Goal: Transaction & Acquisition: Purchase product/service

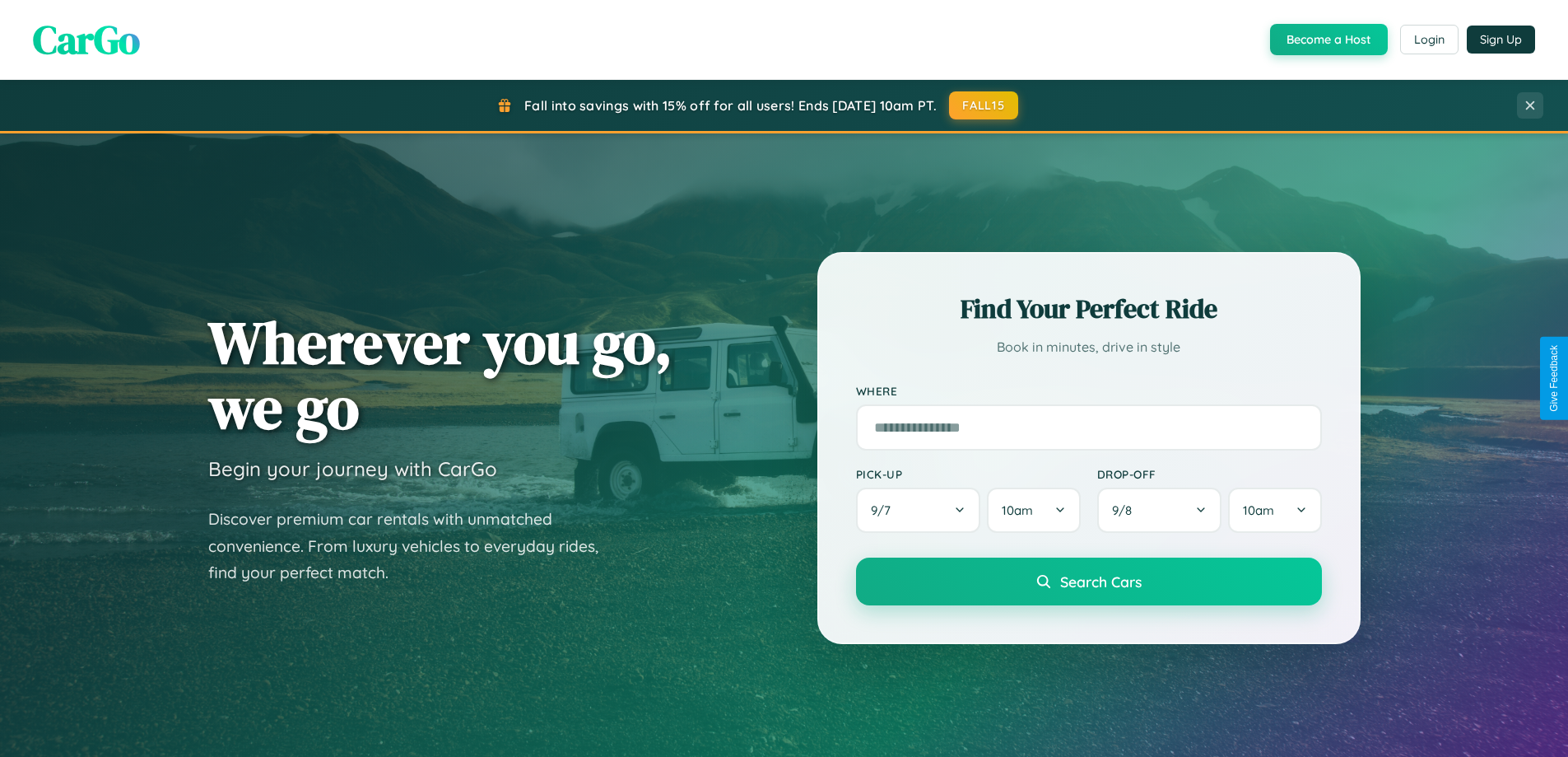
scroll to position [49, 0]
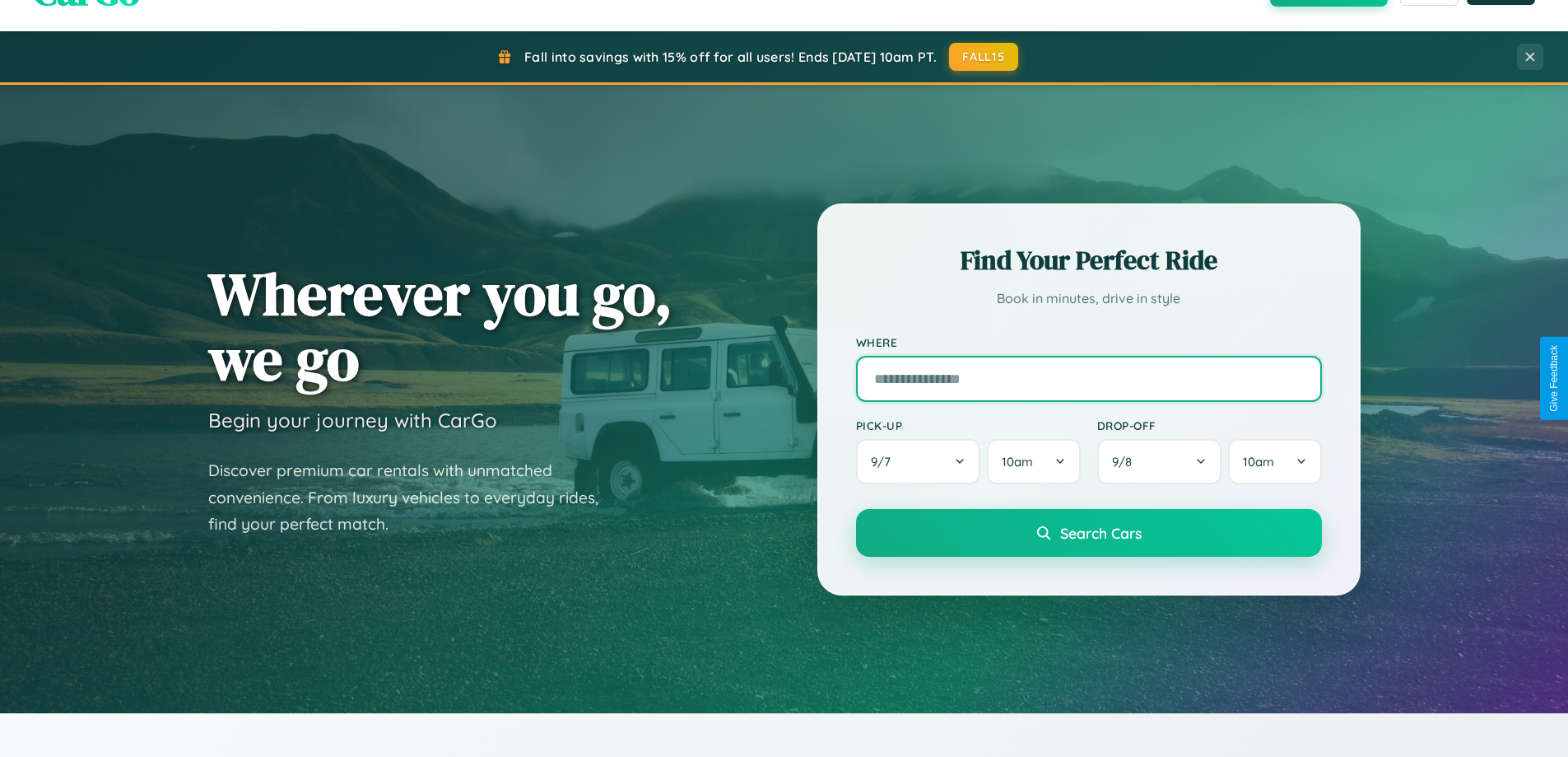
click at [1088, 378] on input "text" at bounding box center [1089, 378] width 466 height 46
type input "**********"
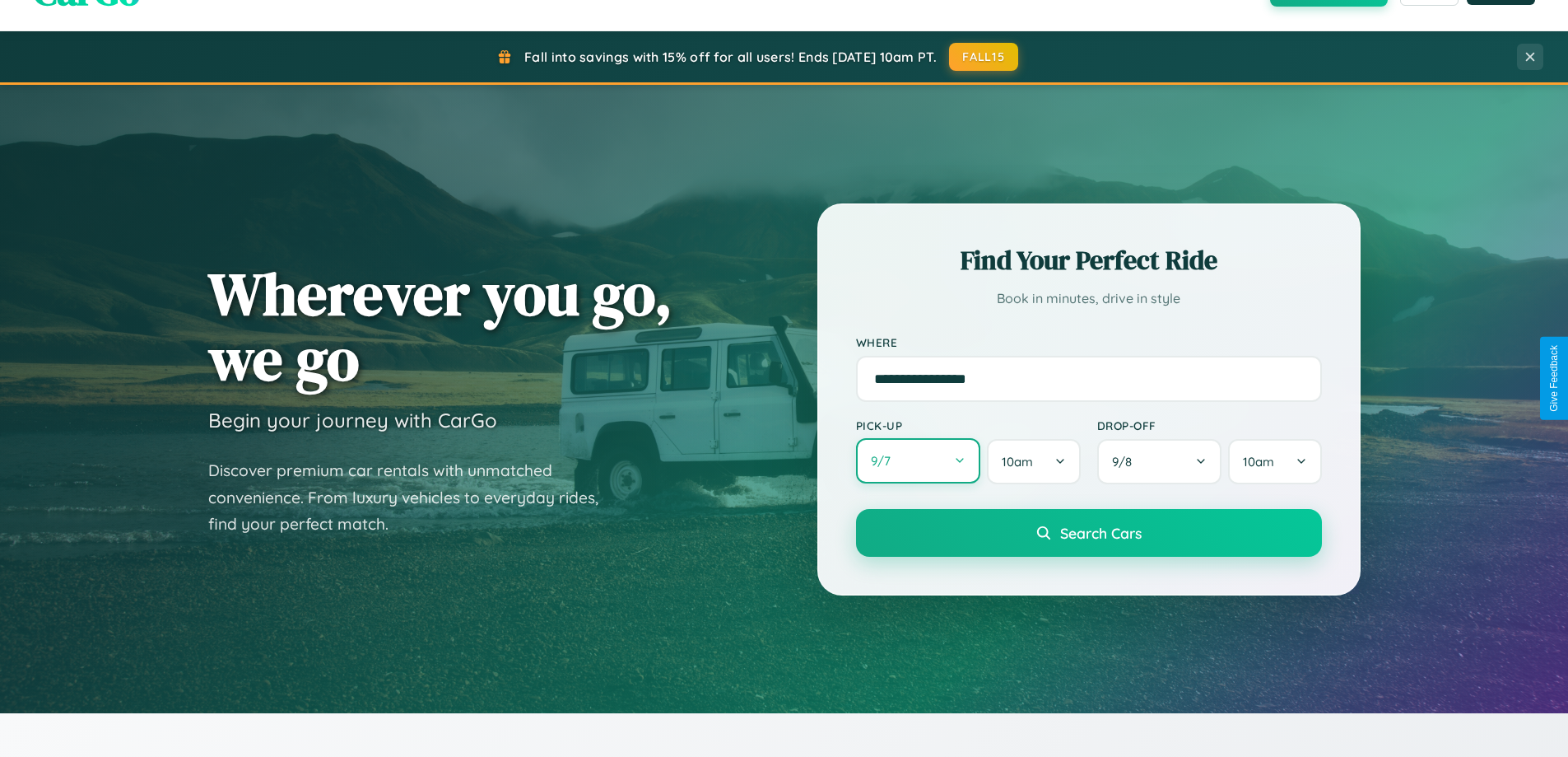
click at [918, 462] on button "9 / 7" at bounding box center [918, 460] width 125 height 45
select select "*"
select select "****"
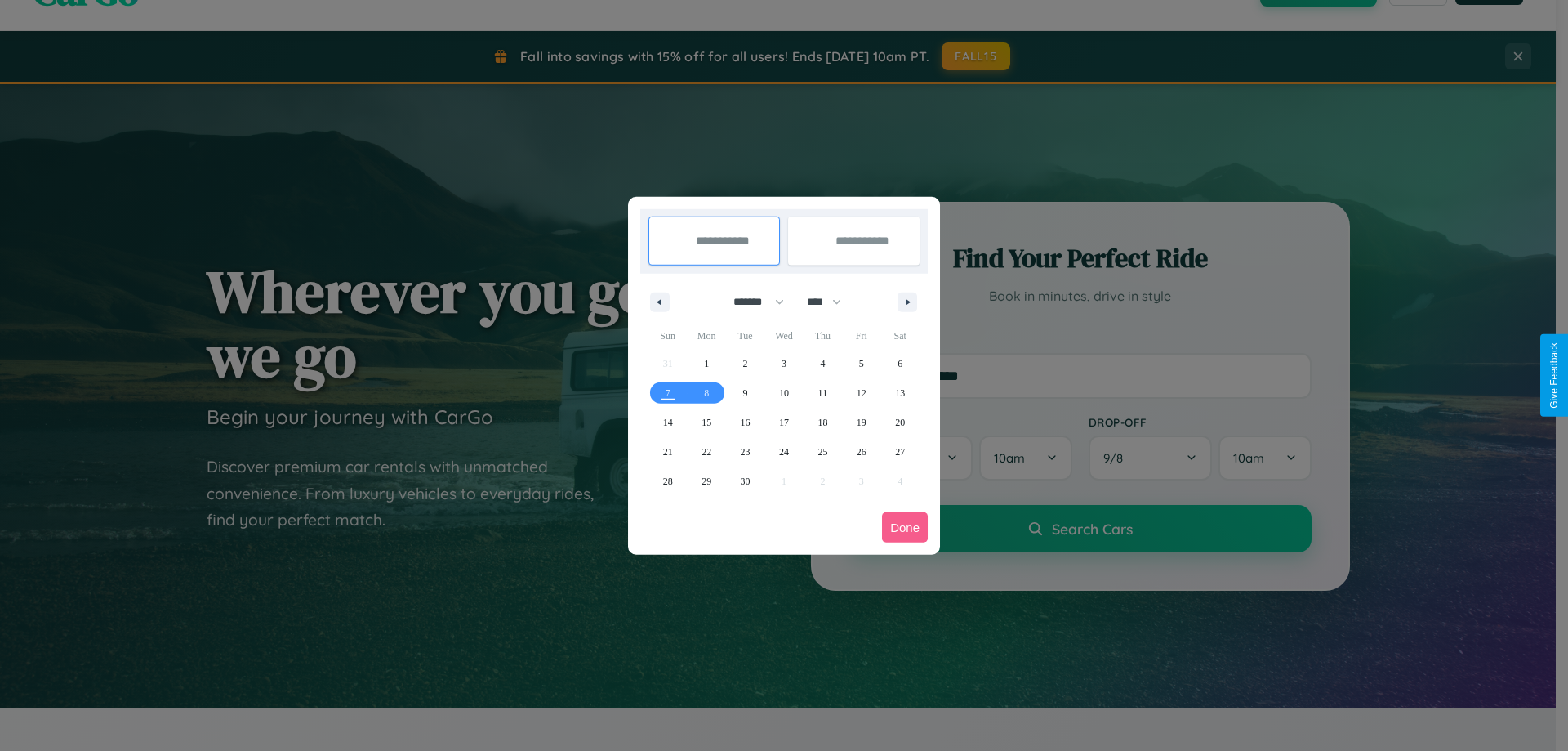
drag, startPoint x: 752, startPoint y: 302, endPoint x: 784, endPoint y: 328, distance: 41.2
click at [752, 302] on select "******* ******** ***** ***** *** **** **** ****** ********* ******* ******** **…" at bounding box center [756, 302] width 69 height 27
select select "*"
click at [831, 302] on select "**** **** **** **** **** **** **** **** **** **** **** **** **** **** **** ****…" at bounding box center [824, 302] width 49 height 27
select select "****"
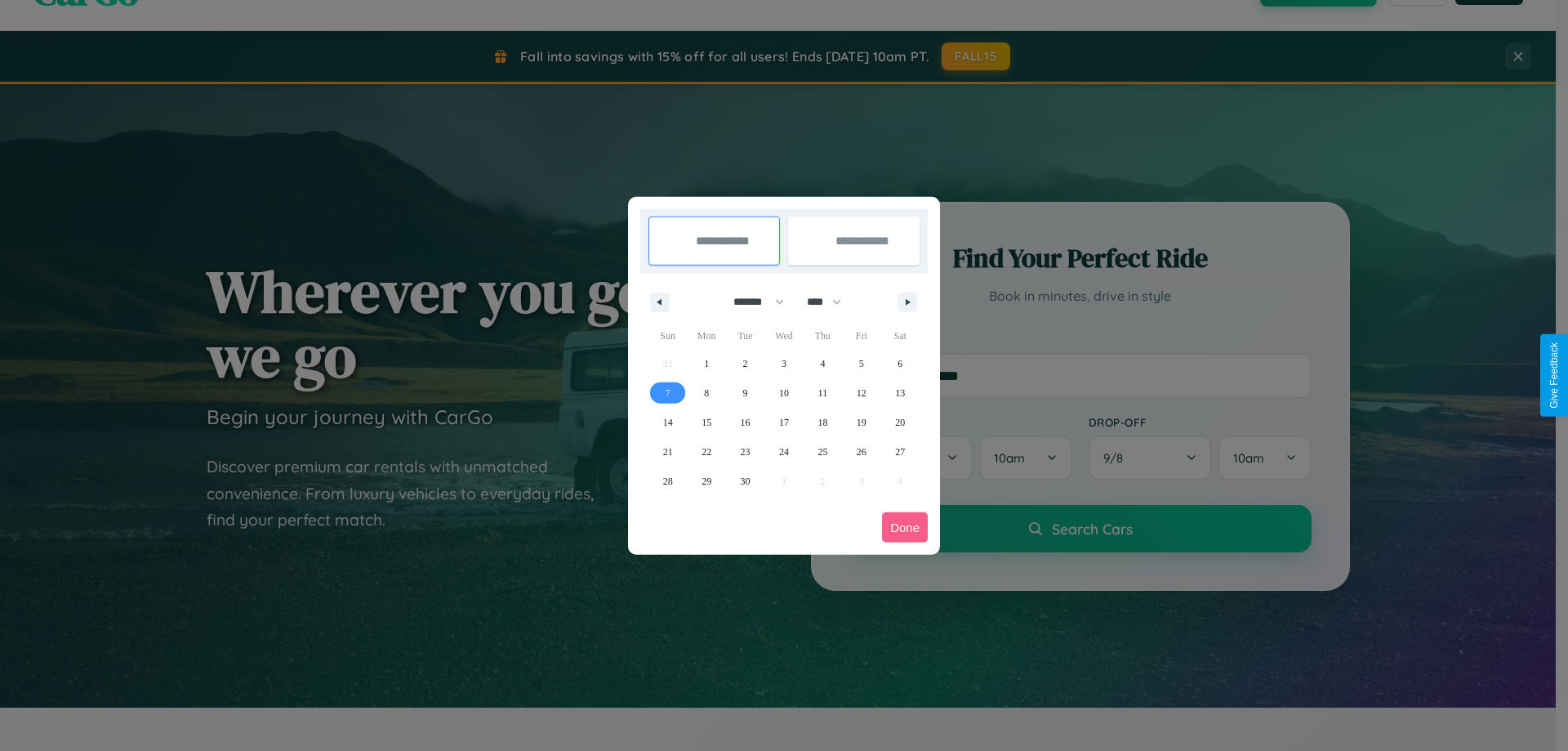
click at [667, 393] on span "7" at bounding box center [667, 393] width 5 height 29
type input "**********"
click at [900, 393] on span "13" at bounding box center [900, 393] width 9 height 29
type input "**********"
click at [905, 527] on button "Done" at bounding box center [905, 527] width 46 height 30
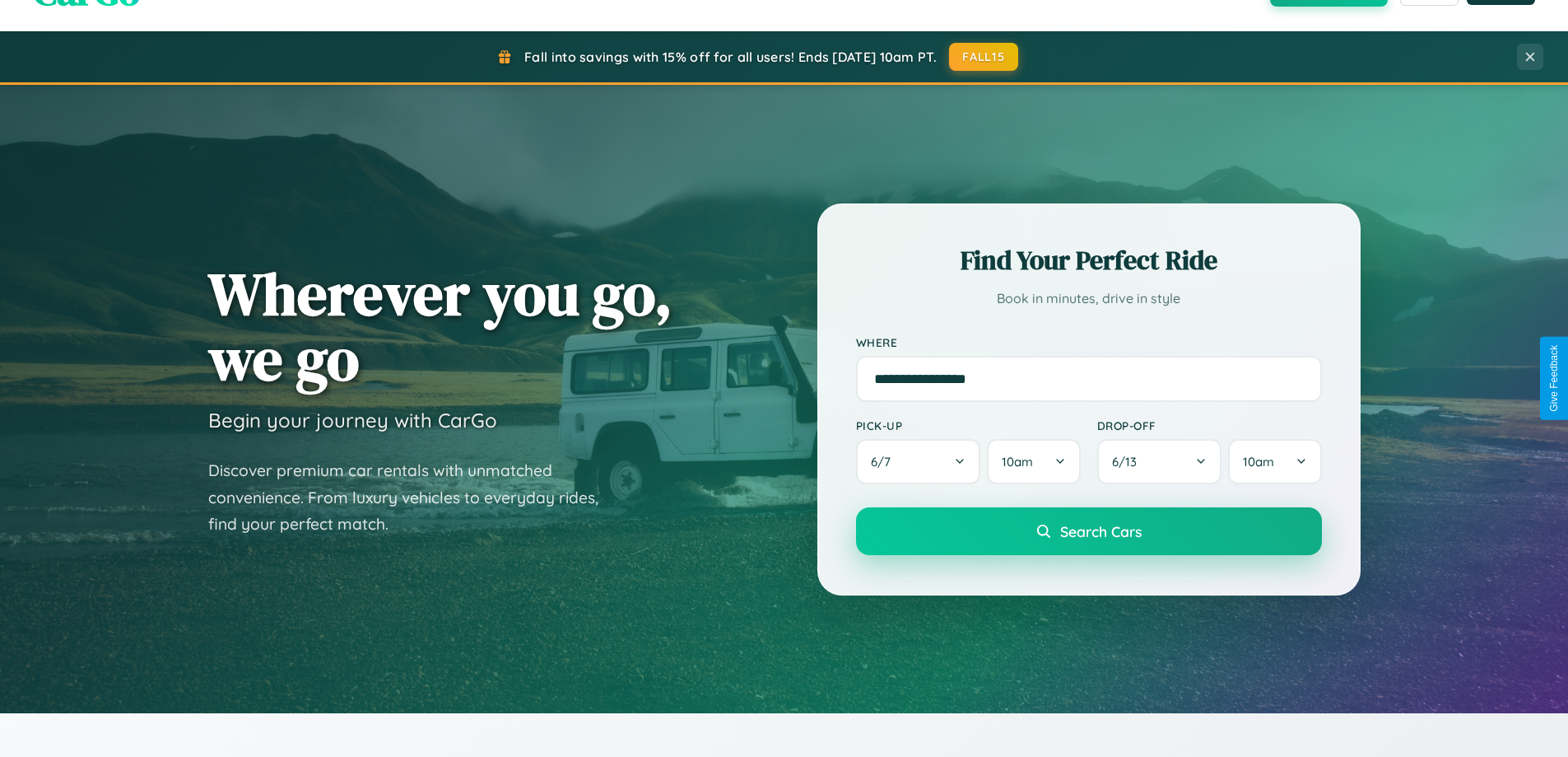
click at [1088, 531] on span "Search Cars" at bounding box center [1101, 530] width 81 height 18
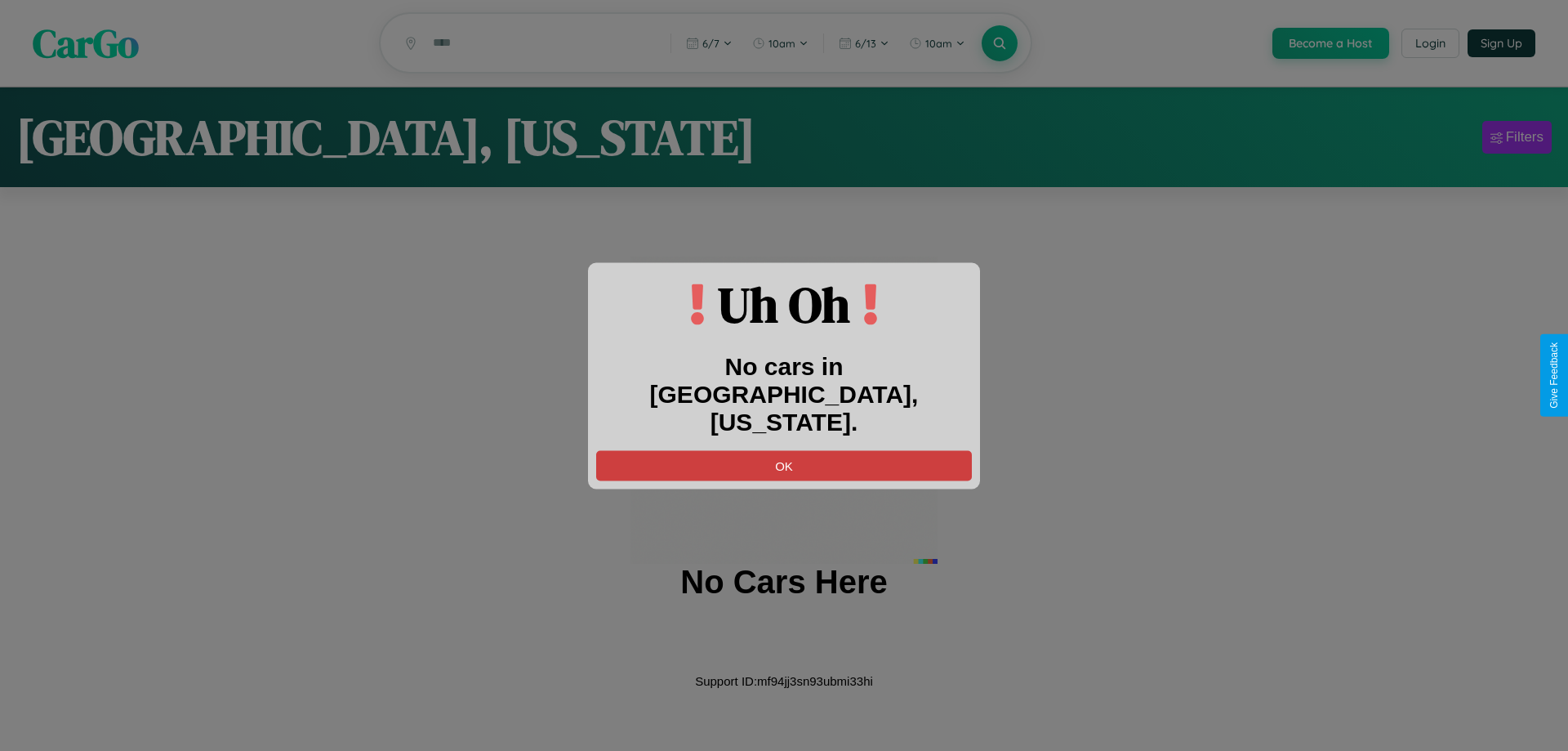
click at [784, 450] on button "OK" at bounding box center [784, 466] width 375 height 30
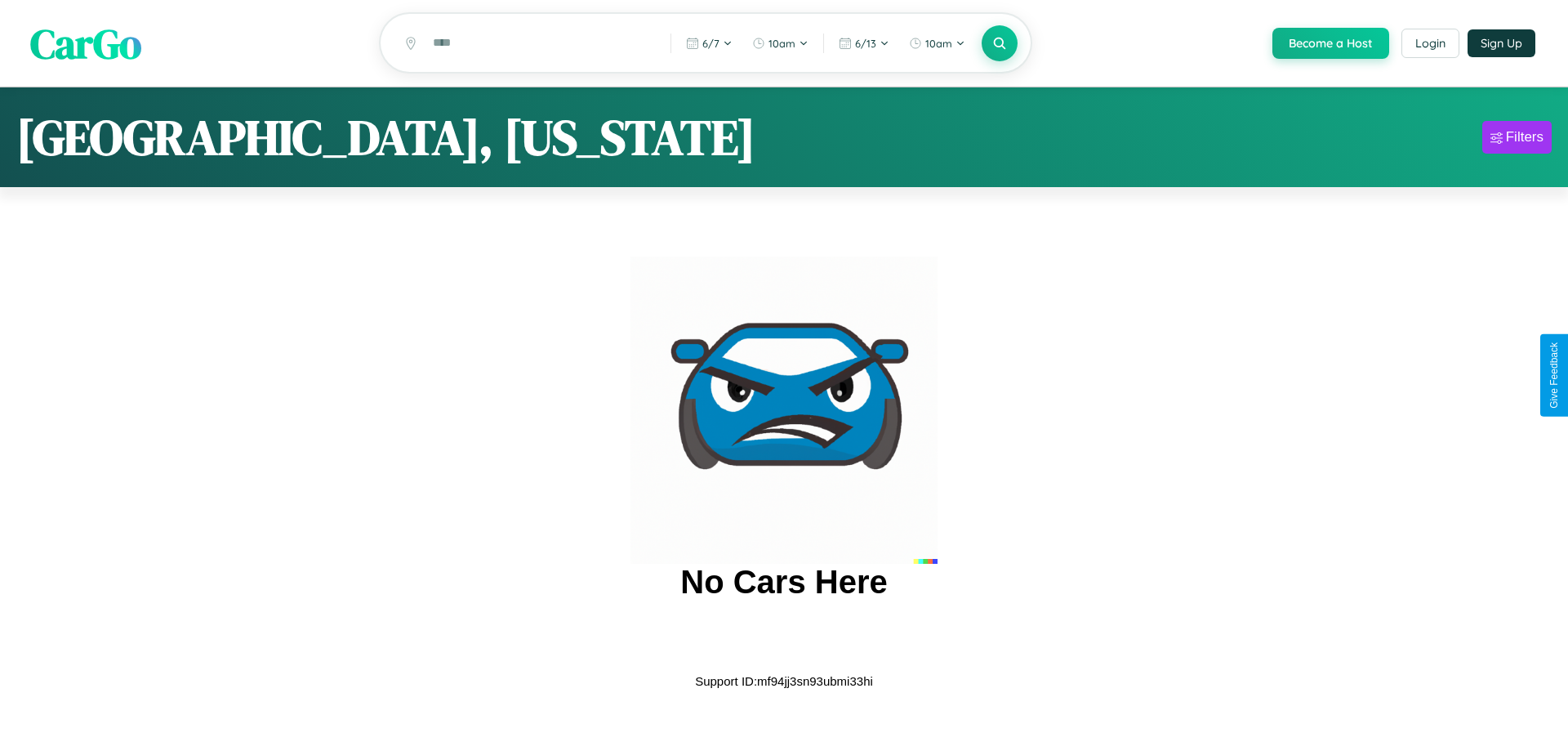
click at [85, 45] on span "CarGo" at bounding box center [85, 43] width 111 height 56
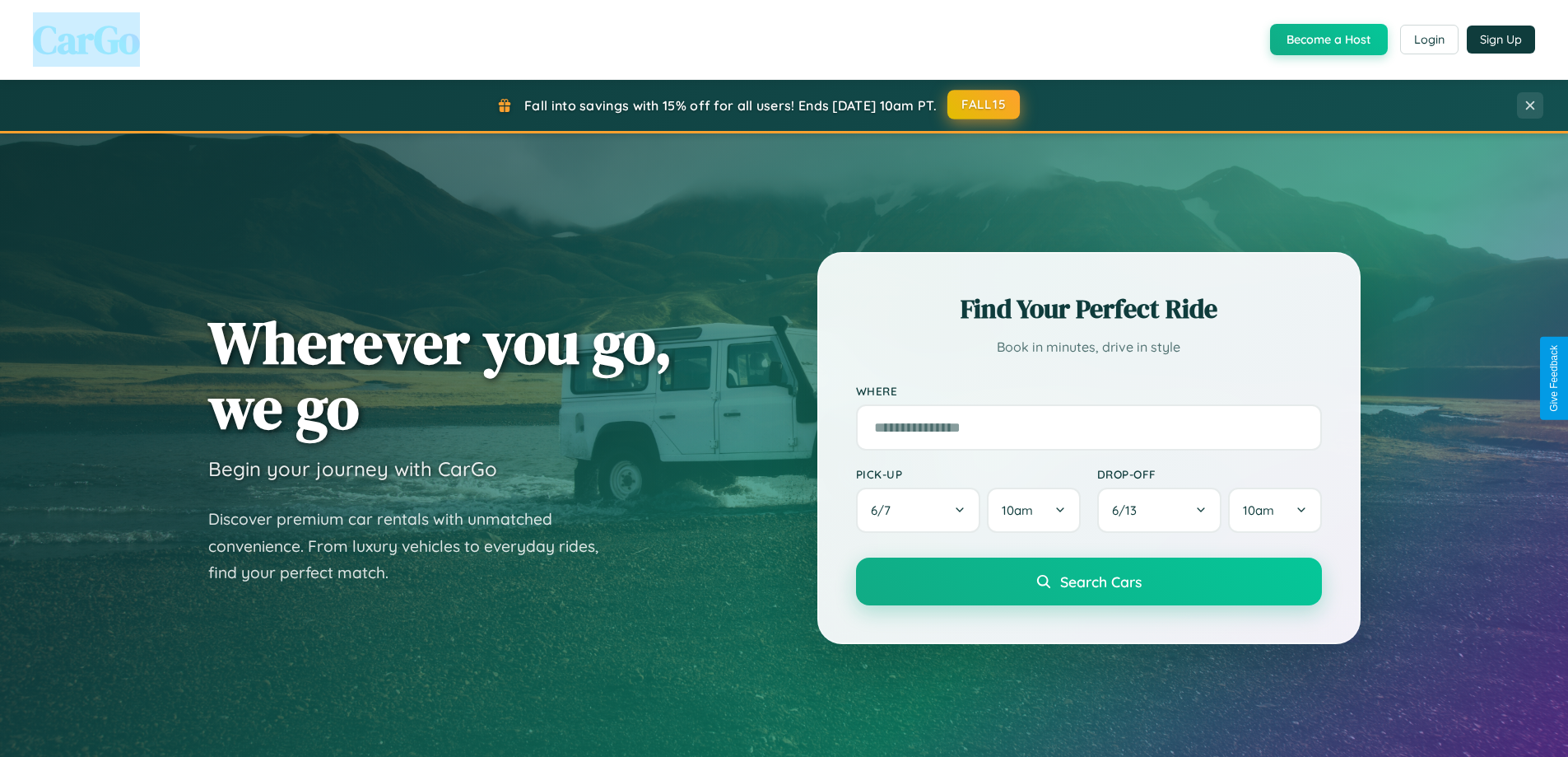
click at [984, 104] on button "FALL15" at bounding box center [984, 104] width 73 height 30
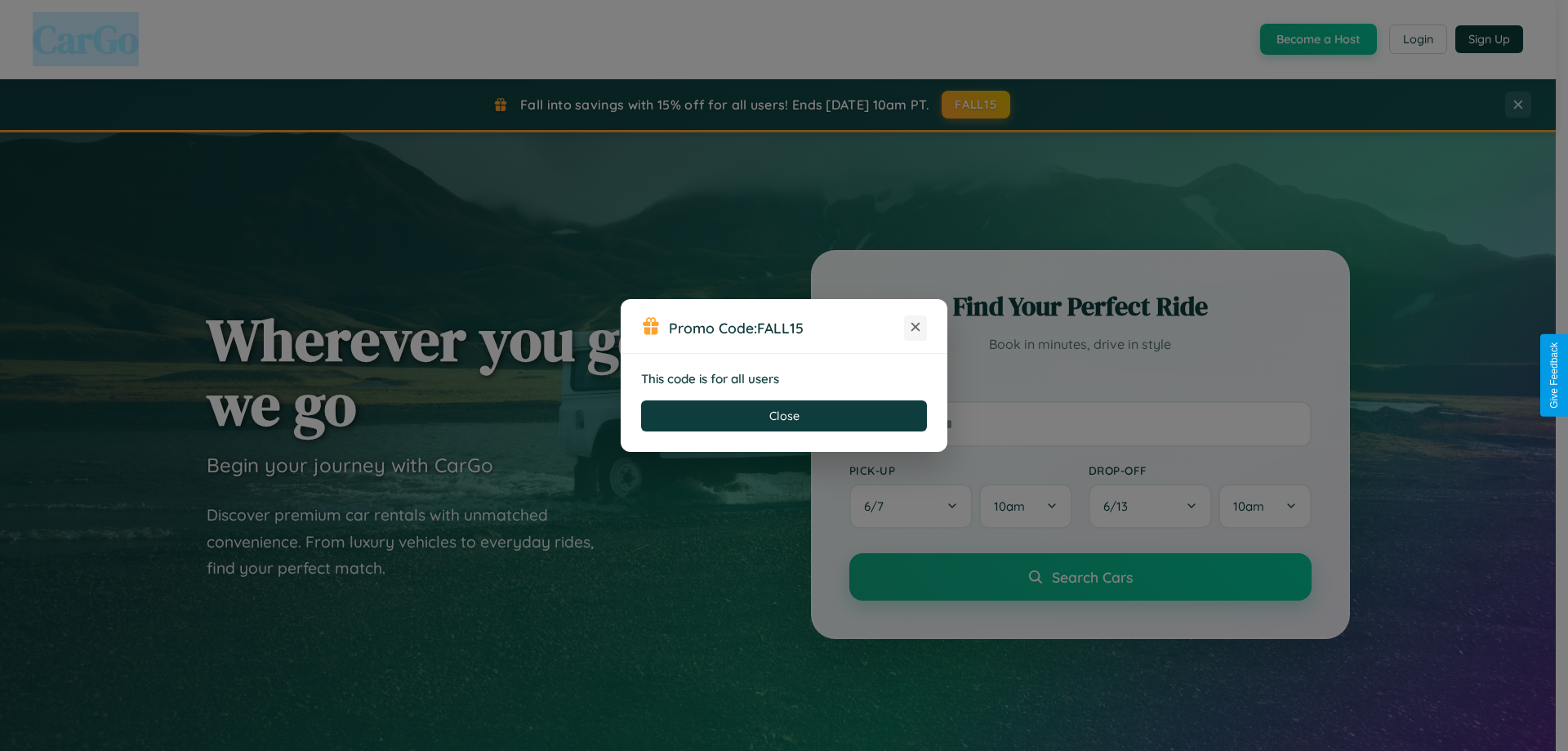
click at [916, 328] on icon at bounding box center [915, 326] width 16 height 16
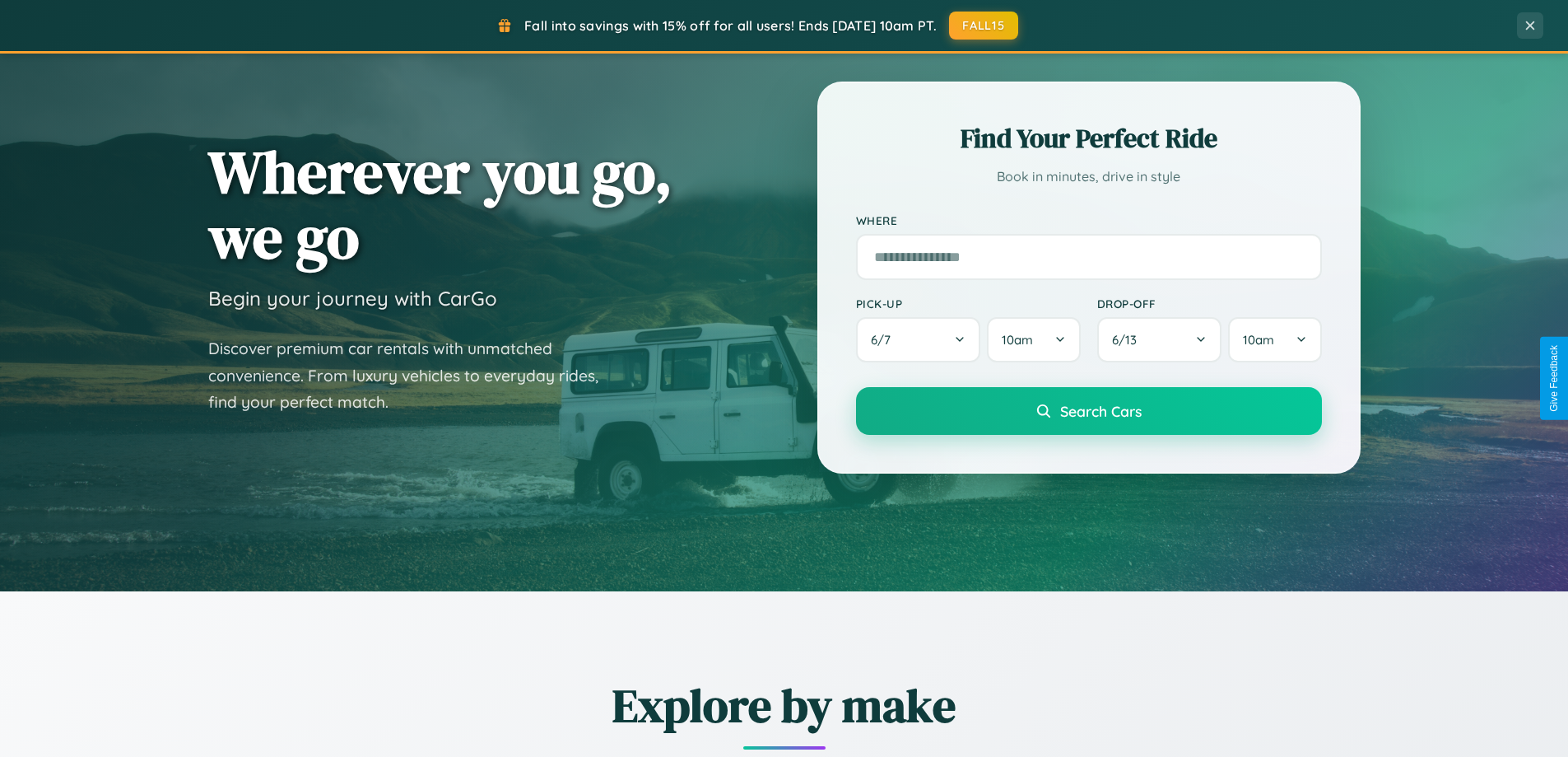
scroll to position [1134, 0]
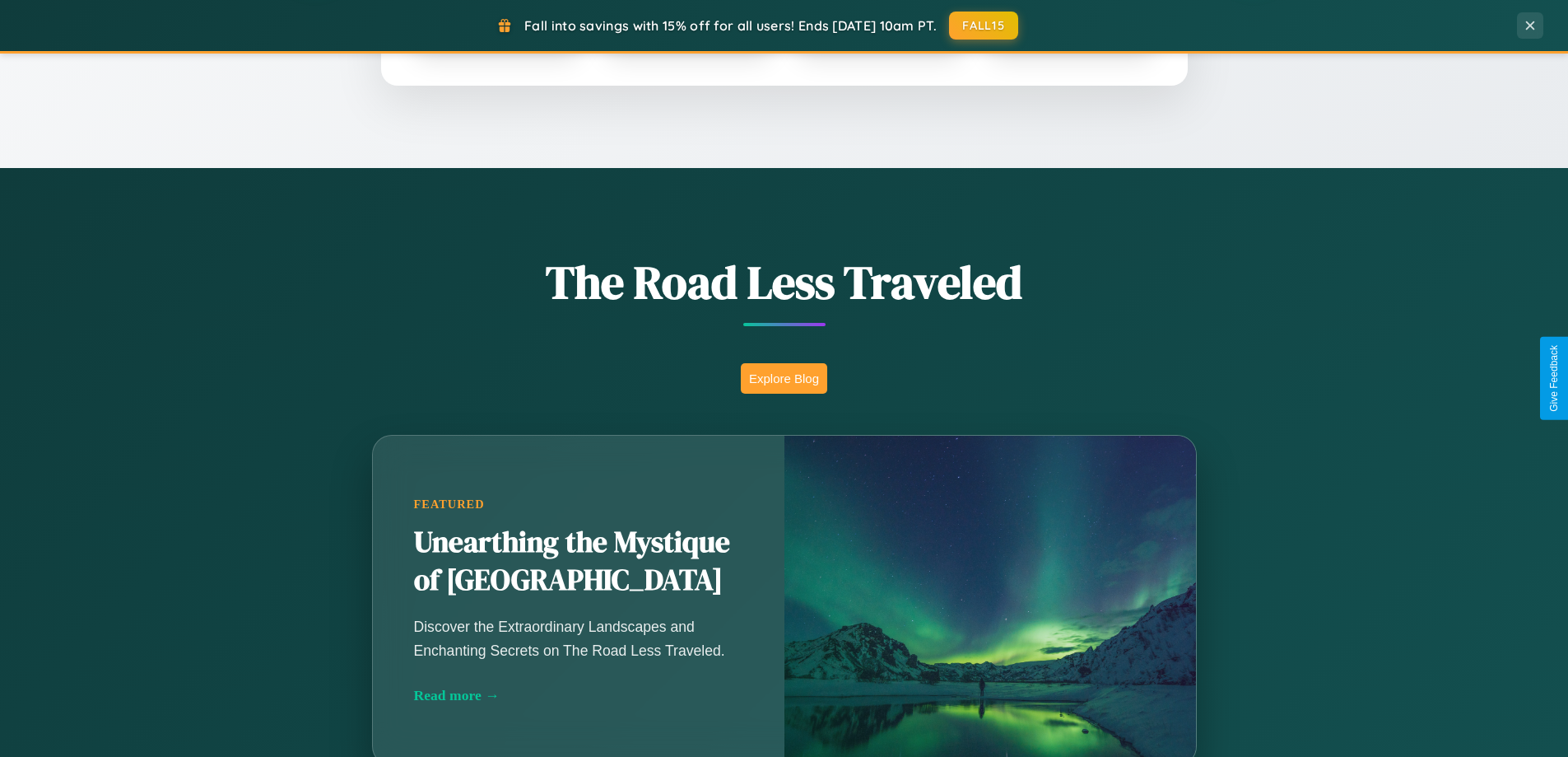
click at [784, 378] on button "Explore Blog" at bounding box center [784, 378] width 86 height 31
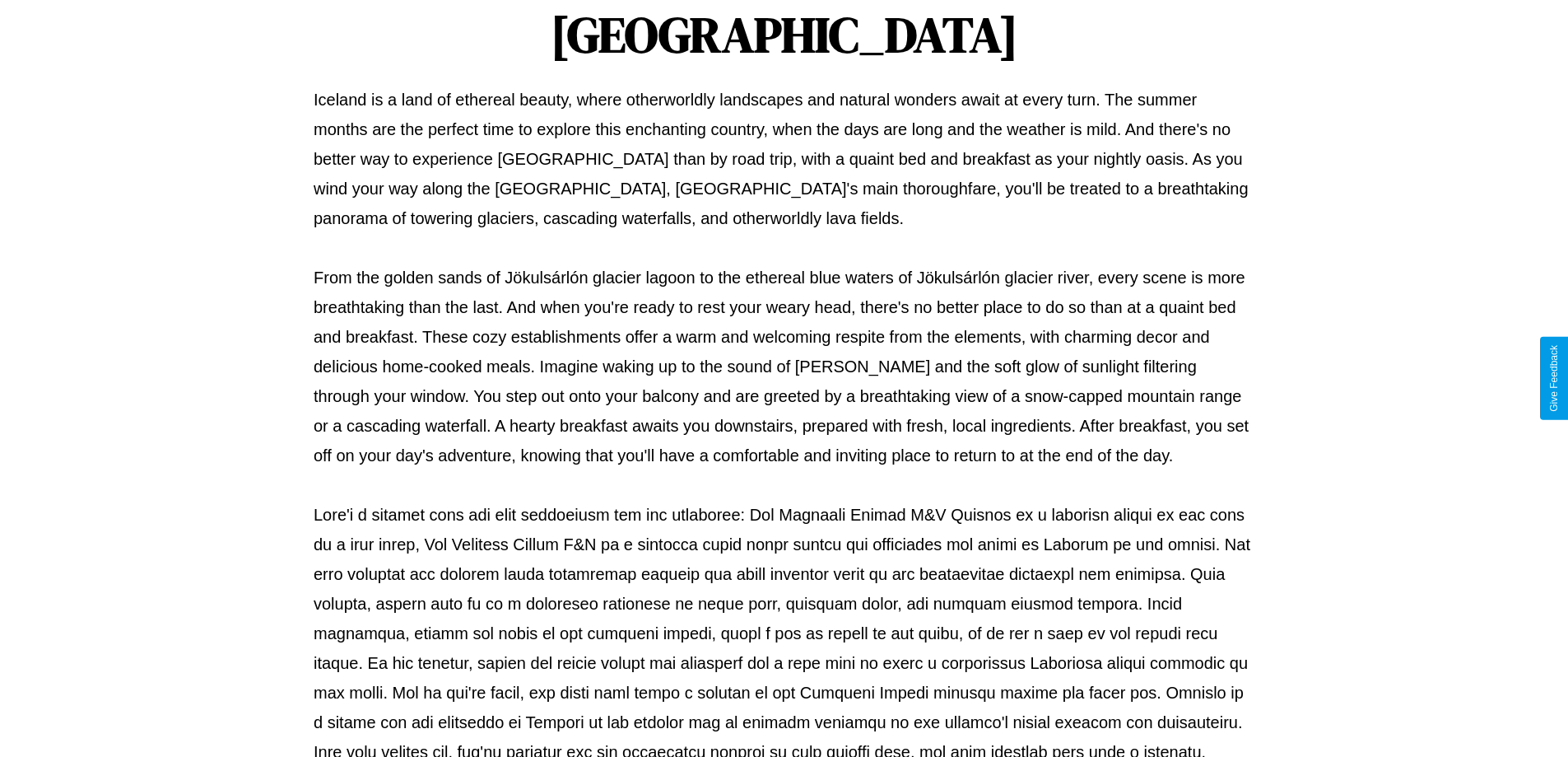
scroll to position [532, 0]
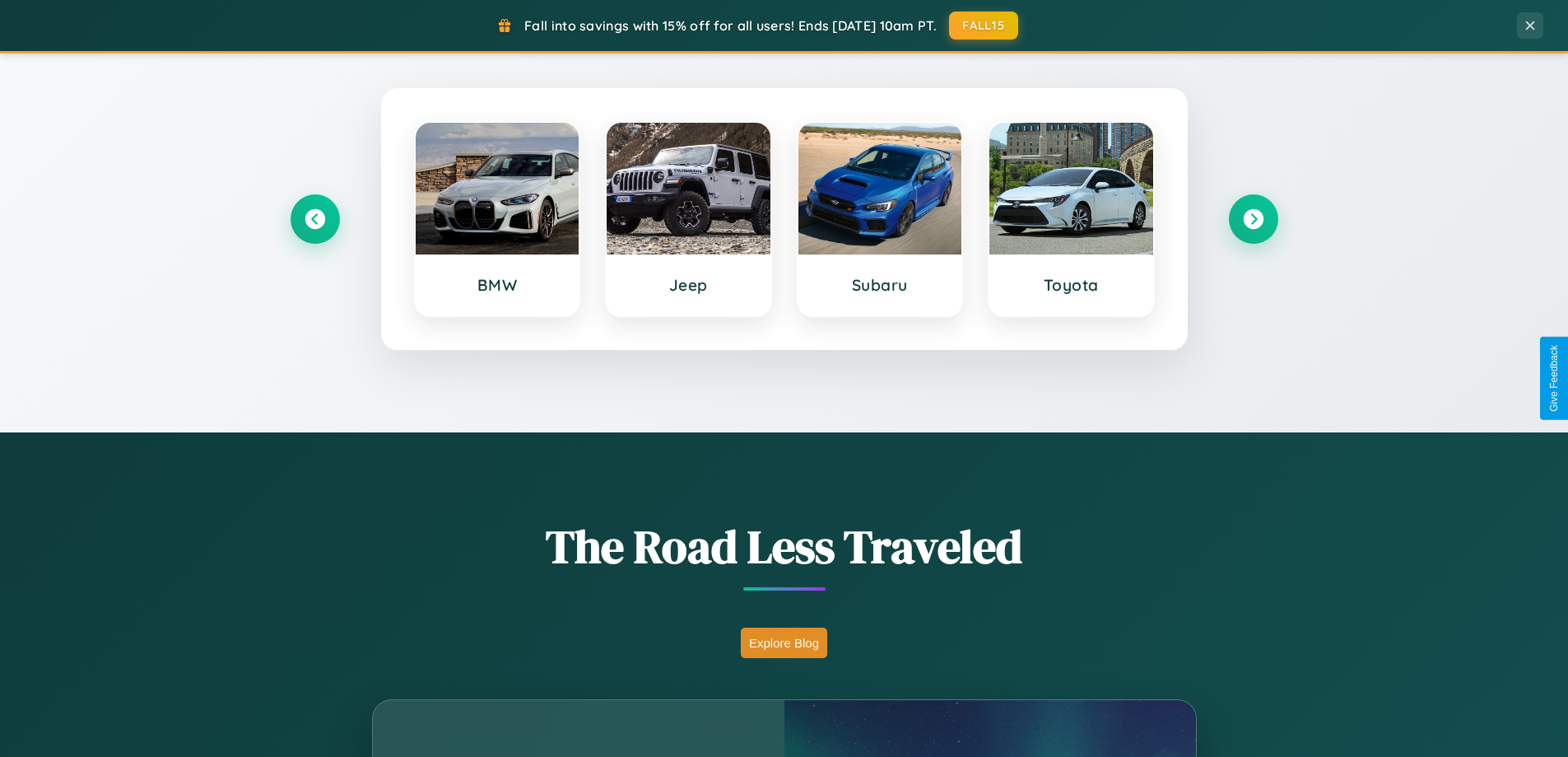
scroll to position [710, 0]
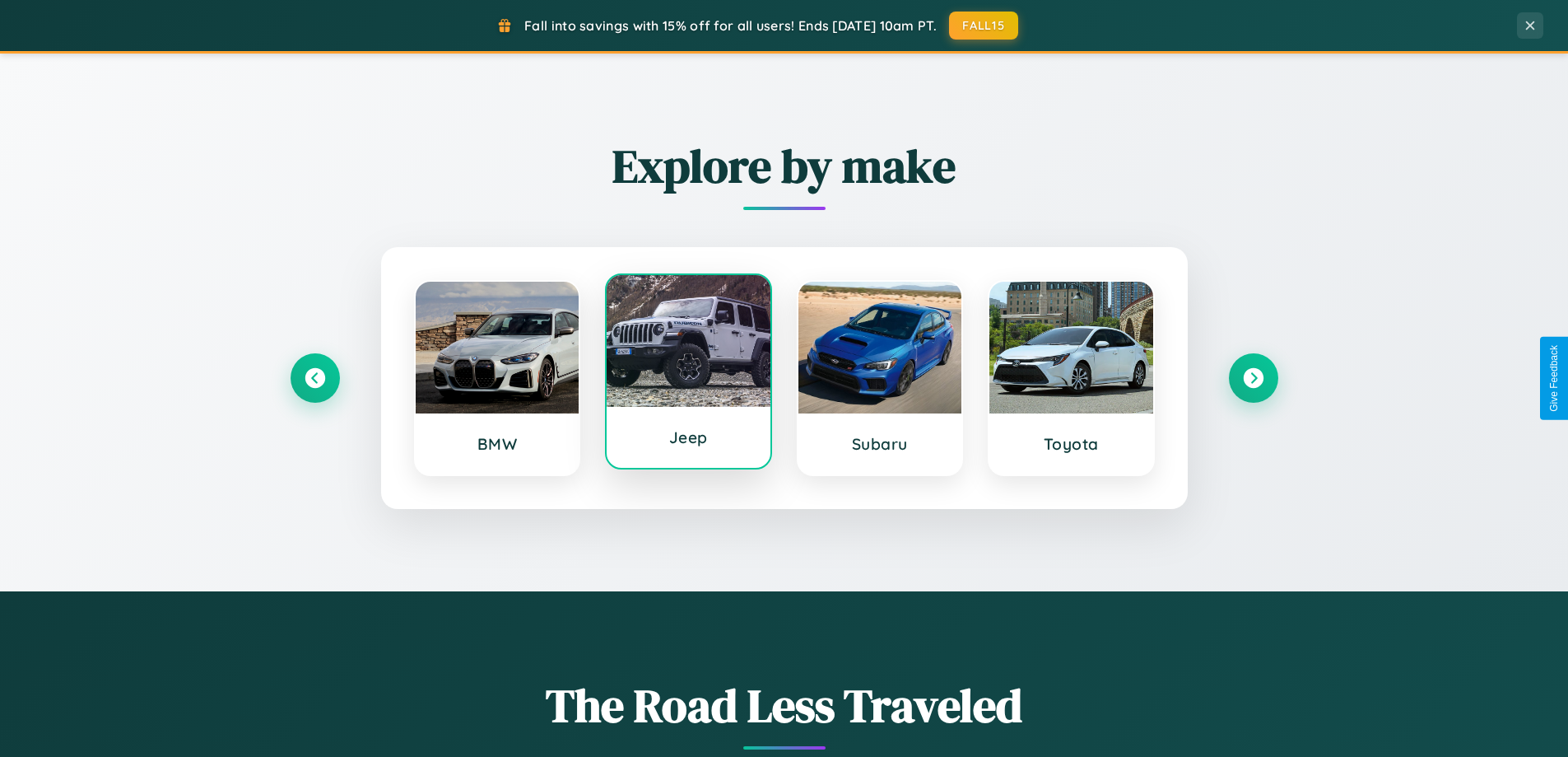
click at [688, 373] on div at bounding box center [688, 341] width 163 height 132
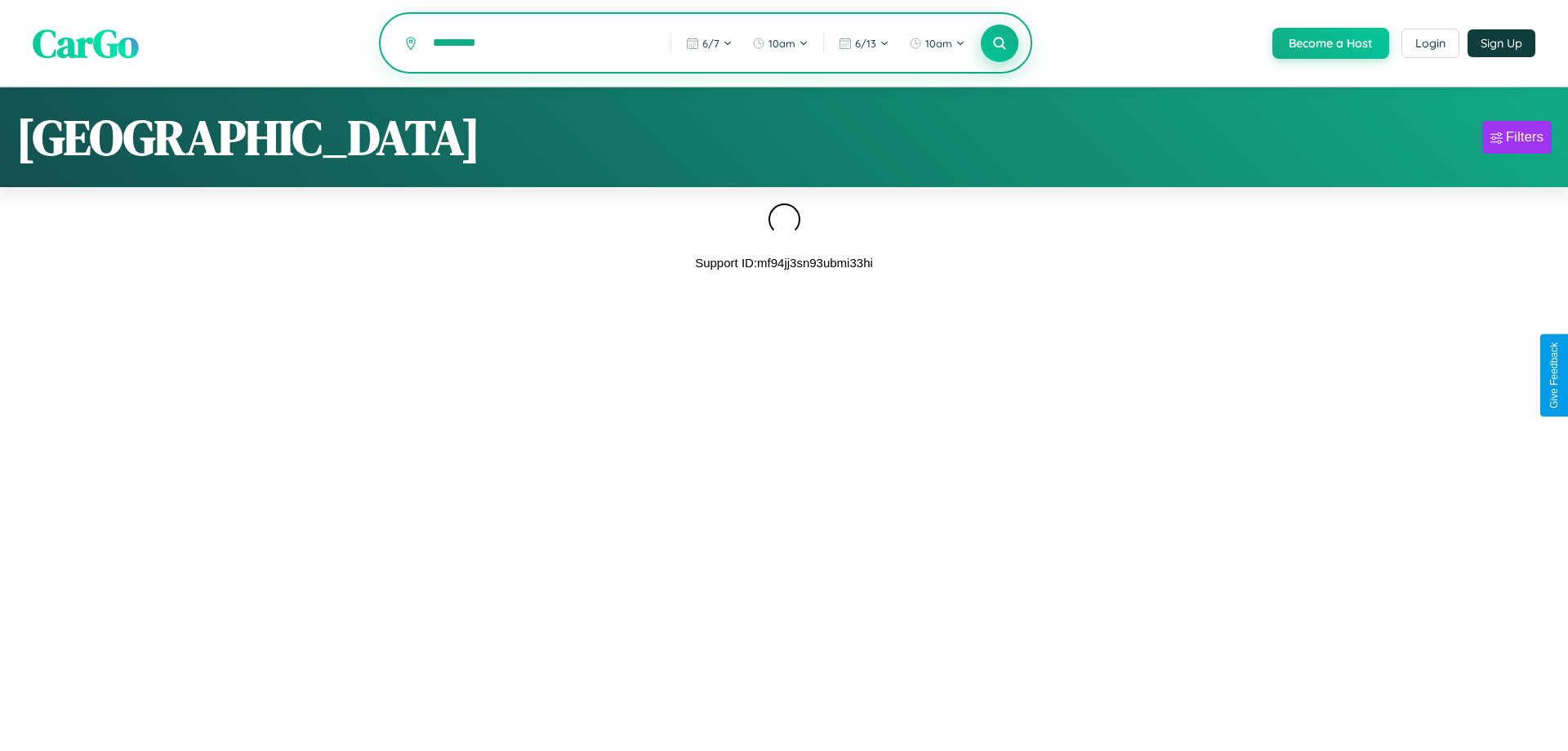
type input "*********"
click at [998, 45] on icon at bounding box center [999, 43] width 15 height 15
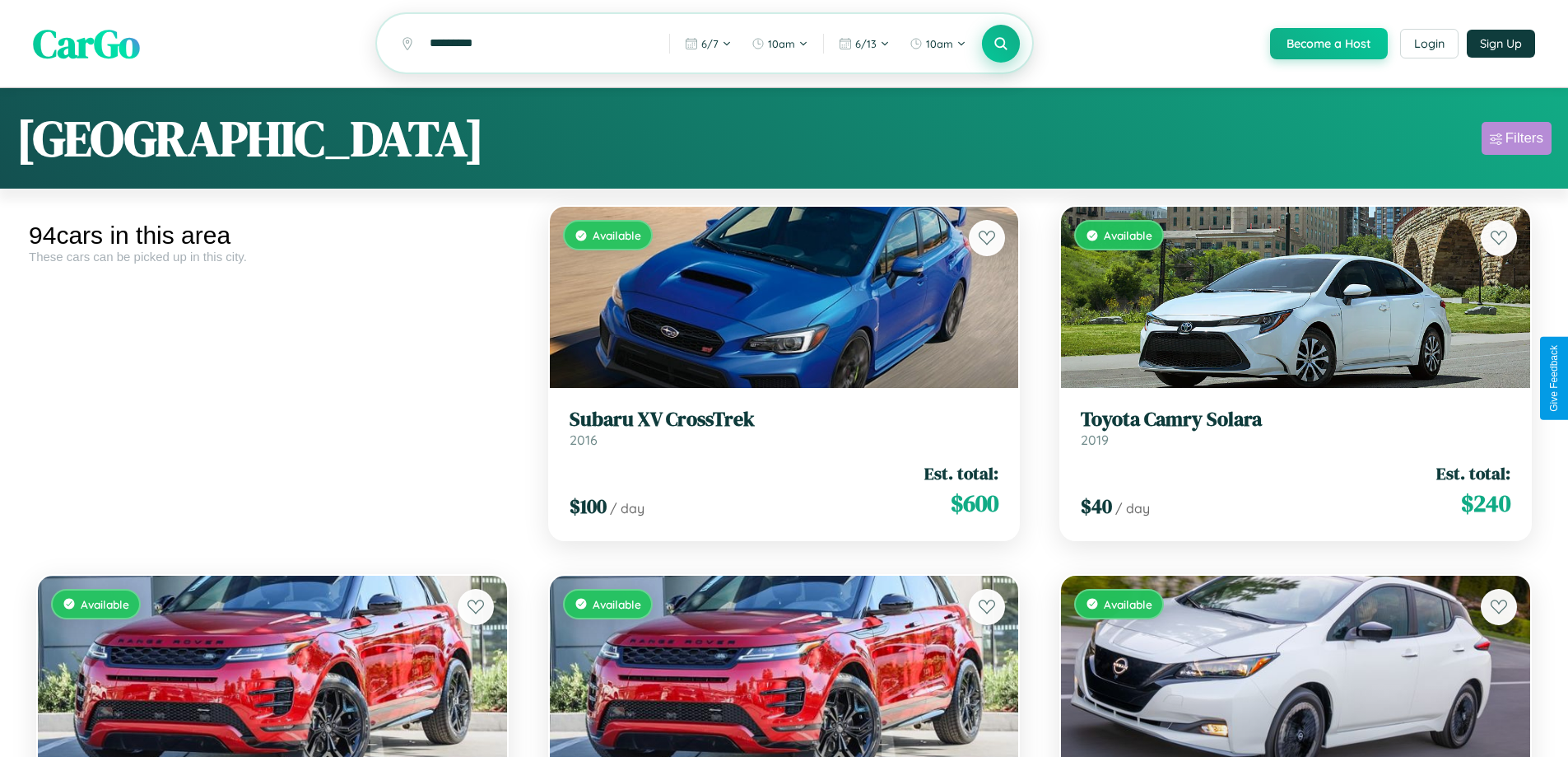
click at [1516, 141] on div "Filters" at bounding box center [1525, 138] width 38 height 16
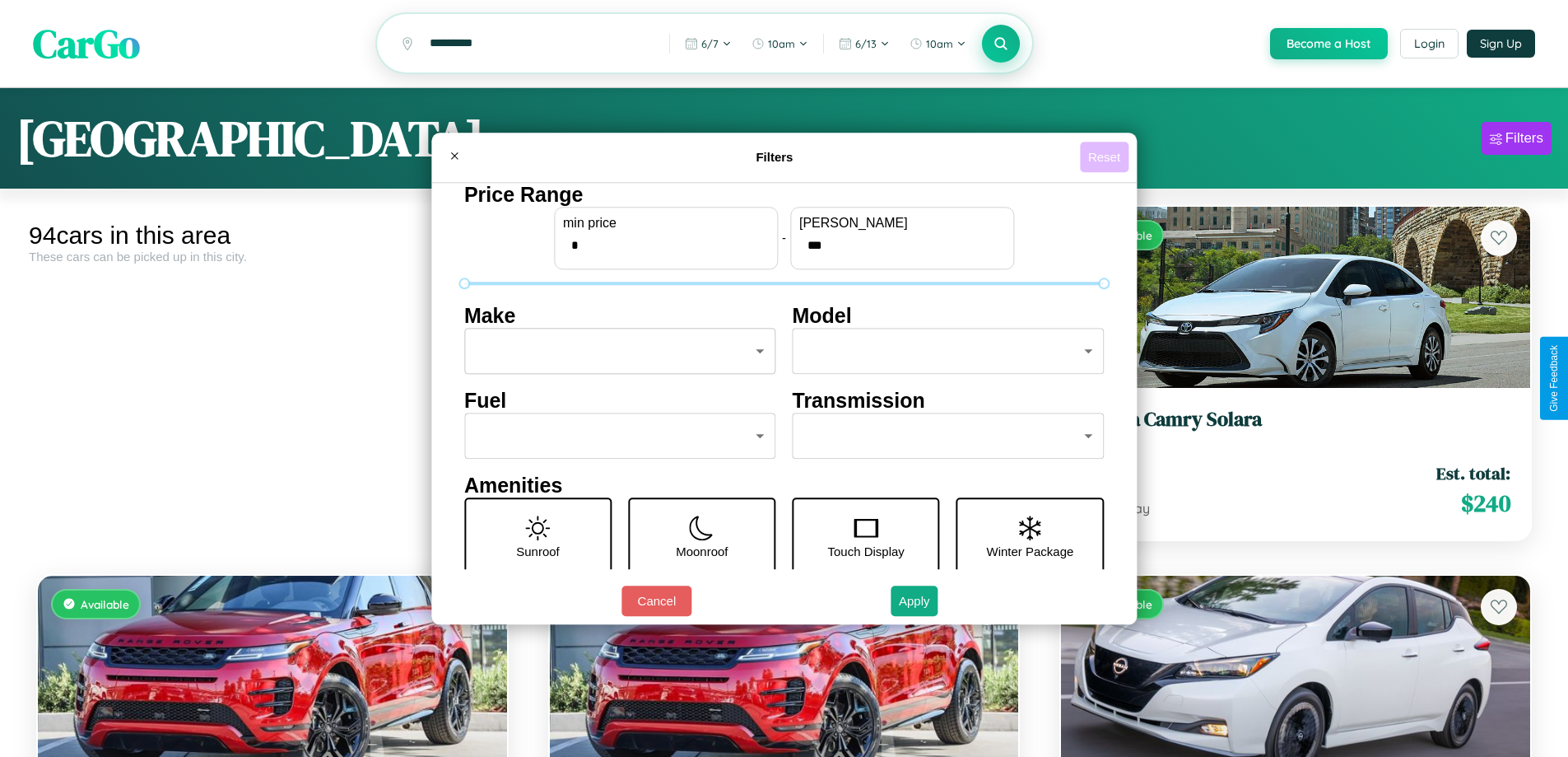
click at [1106, 157] on button "Reset" at bounding box center [1104, 157] width 49 height 31
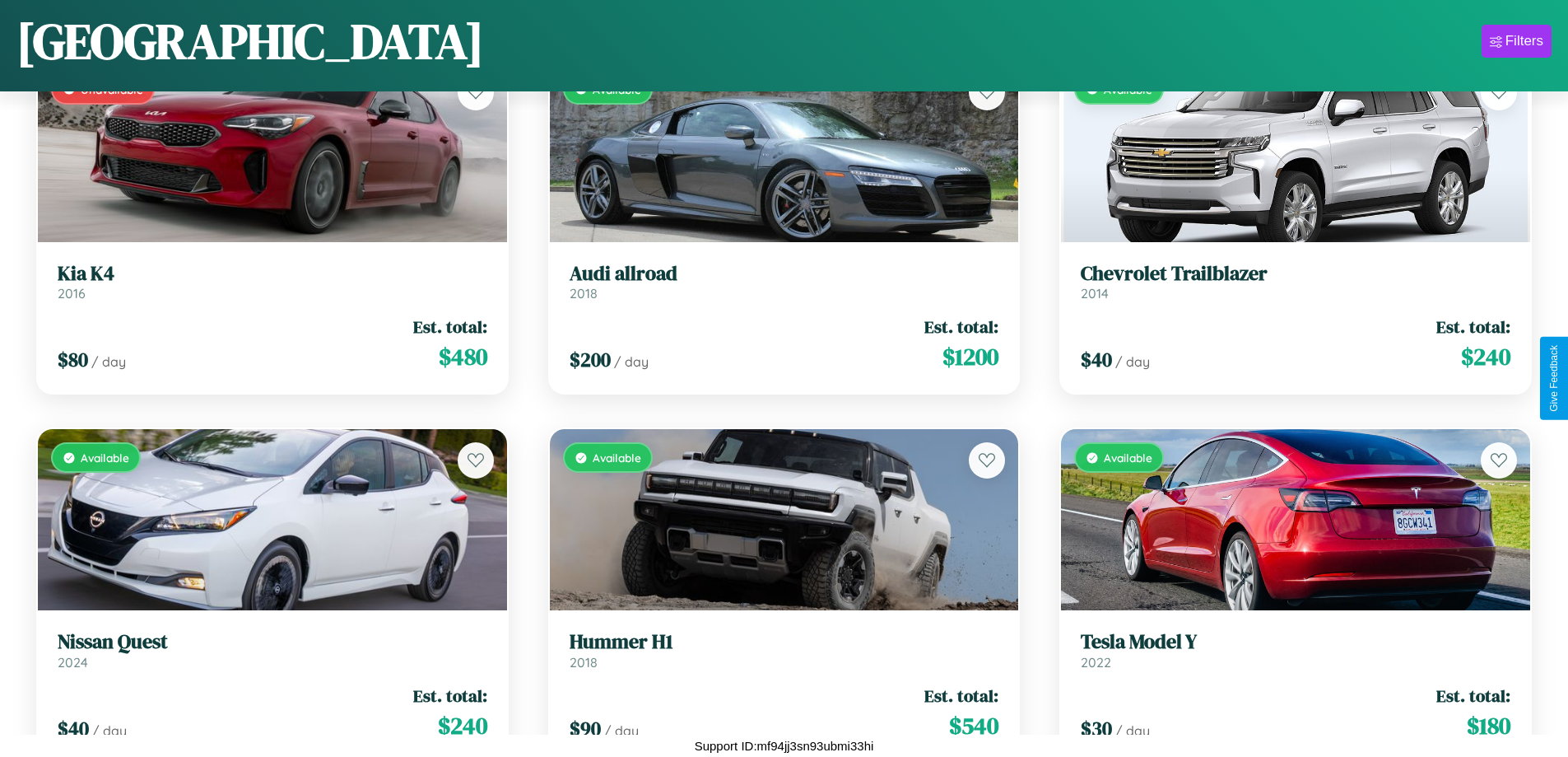
scroll to position [8713, 0]
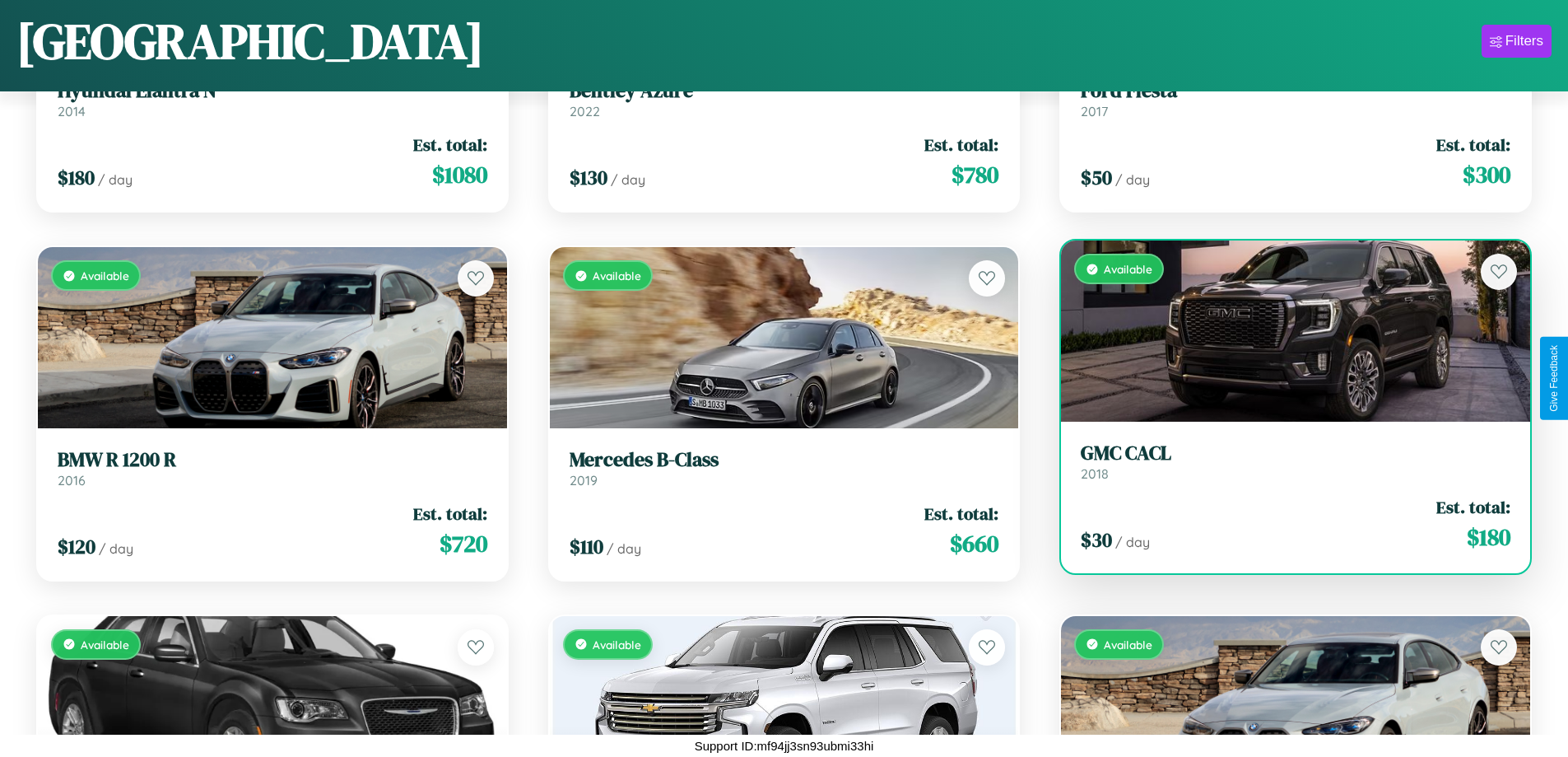
click at [1285, 524] on div "$ 30 / day Est. total: $ 180" at bounding box center [1296, 524] width 430 height 58
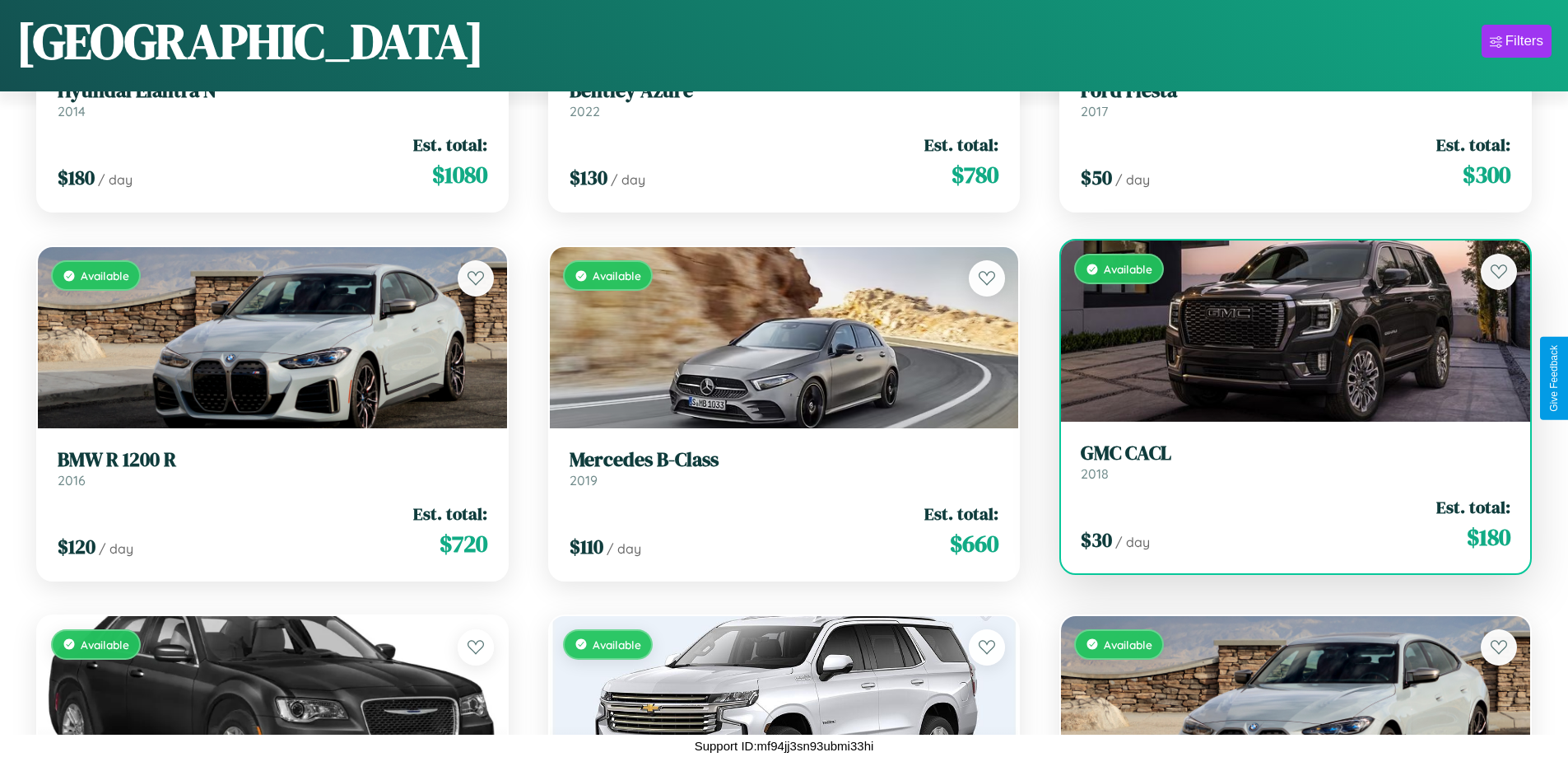
click at [1285, 524] on div "$ 30 / day Est. total: $ 180" at bounding box center [1296, 524] width 430 height 58
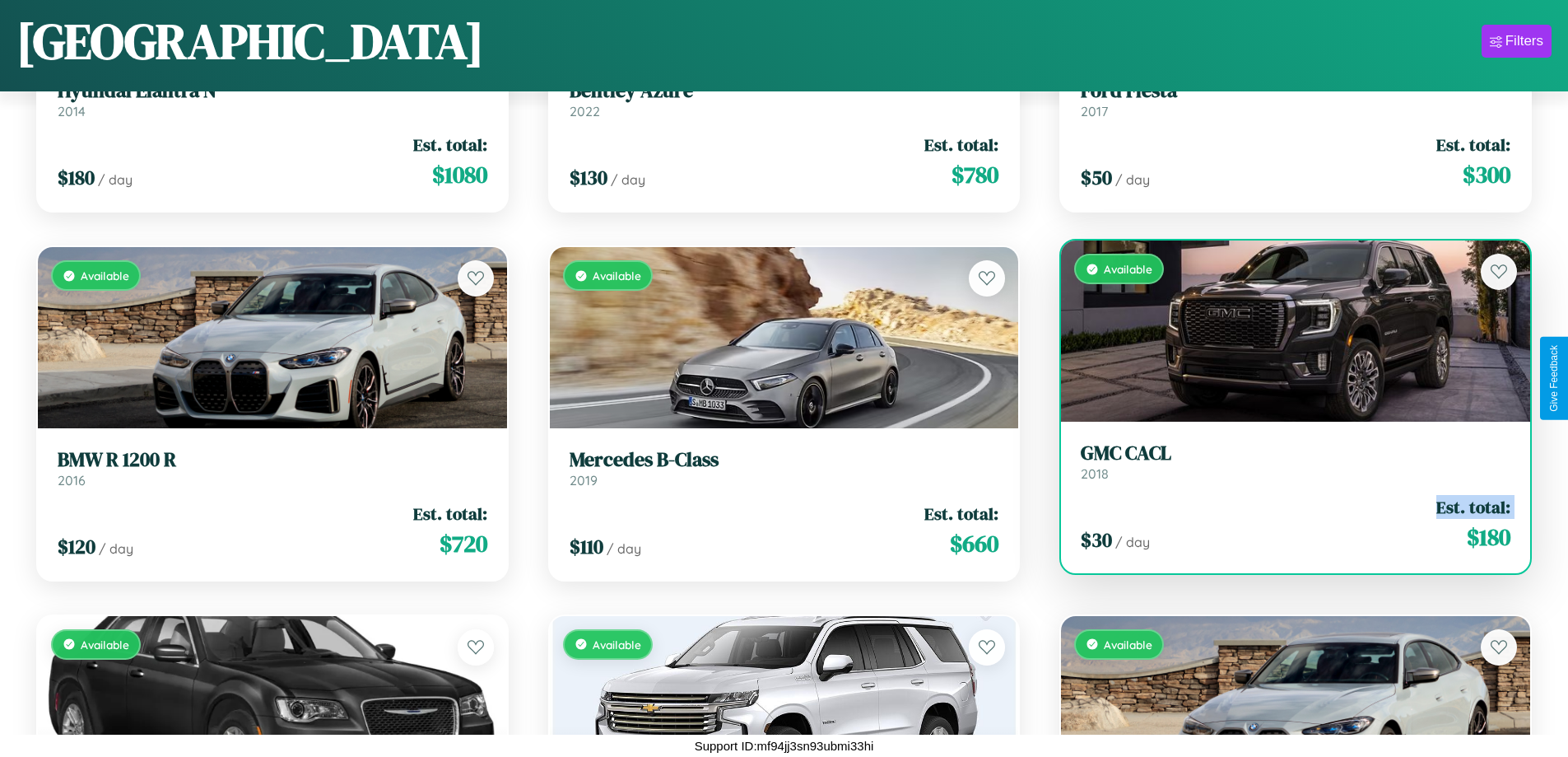
click at [1285, 524] on div "$ 30 / day Est. total: $ 180" at bounding box center [1296, 524] width 430 height 58
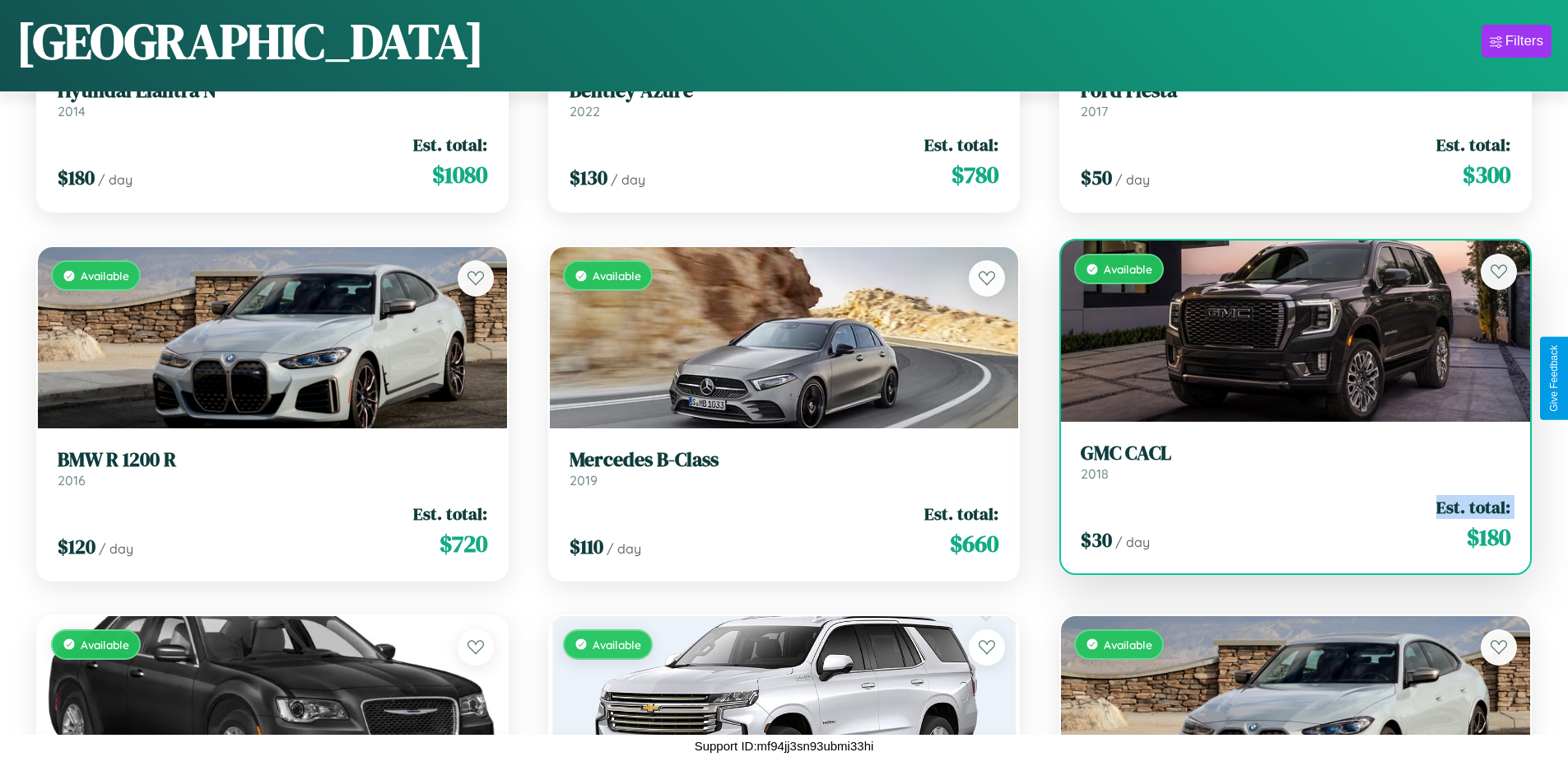
click at [1285, 524] on div "$ 30 / day Est. total: $ 180" at bounding box center [1296, 524] width 430 height 58
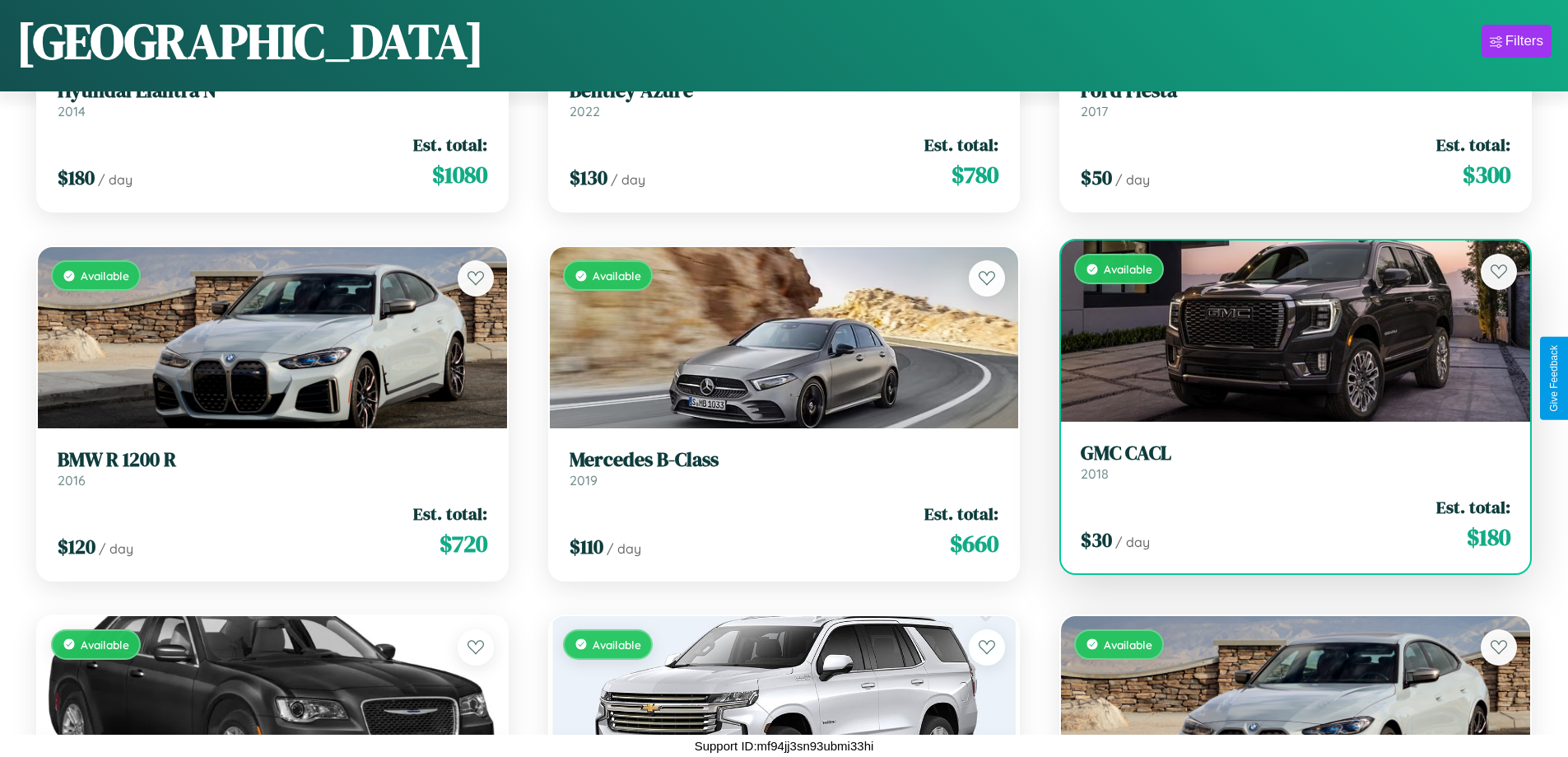
click at [1285, 524] on div "$ 30 / day Est. total: $ 180" at bounding box center [1296, 524] width 430 height 58
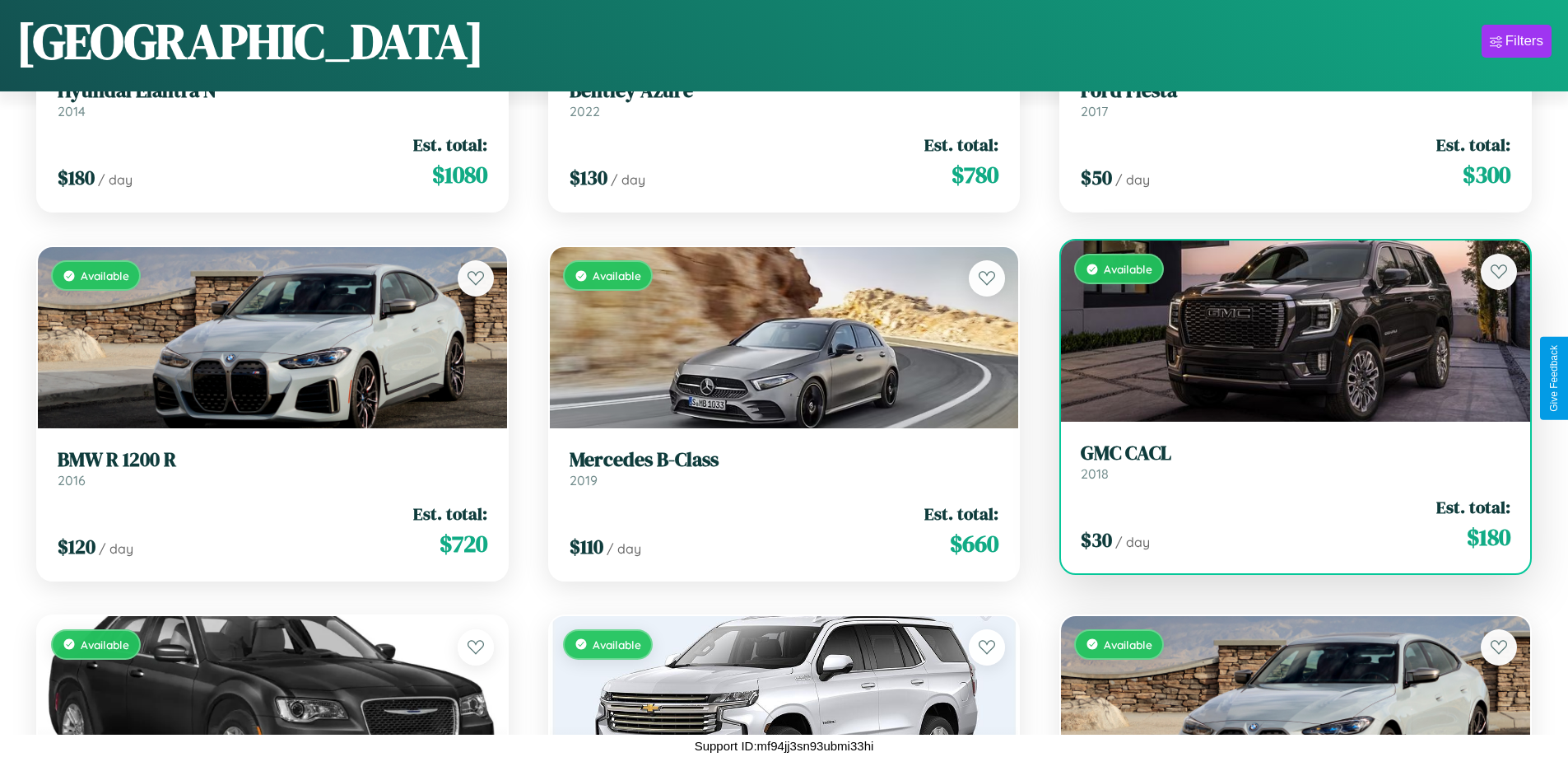
click at [1285, 461] on h3 "GMC CACL" at bounding box center [1296, 453] width 430 height 24
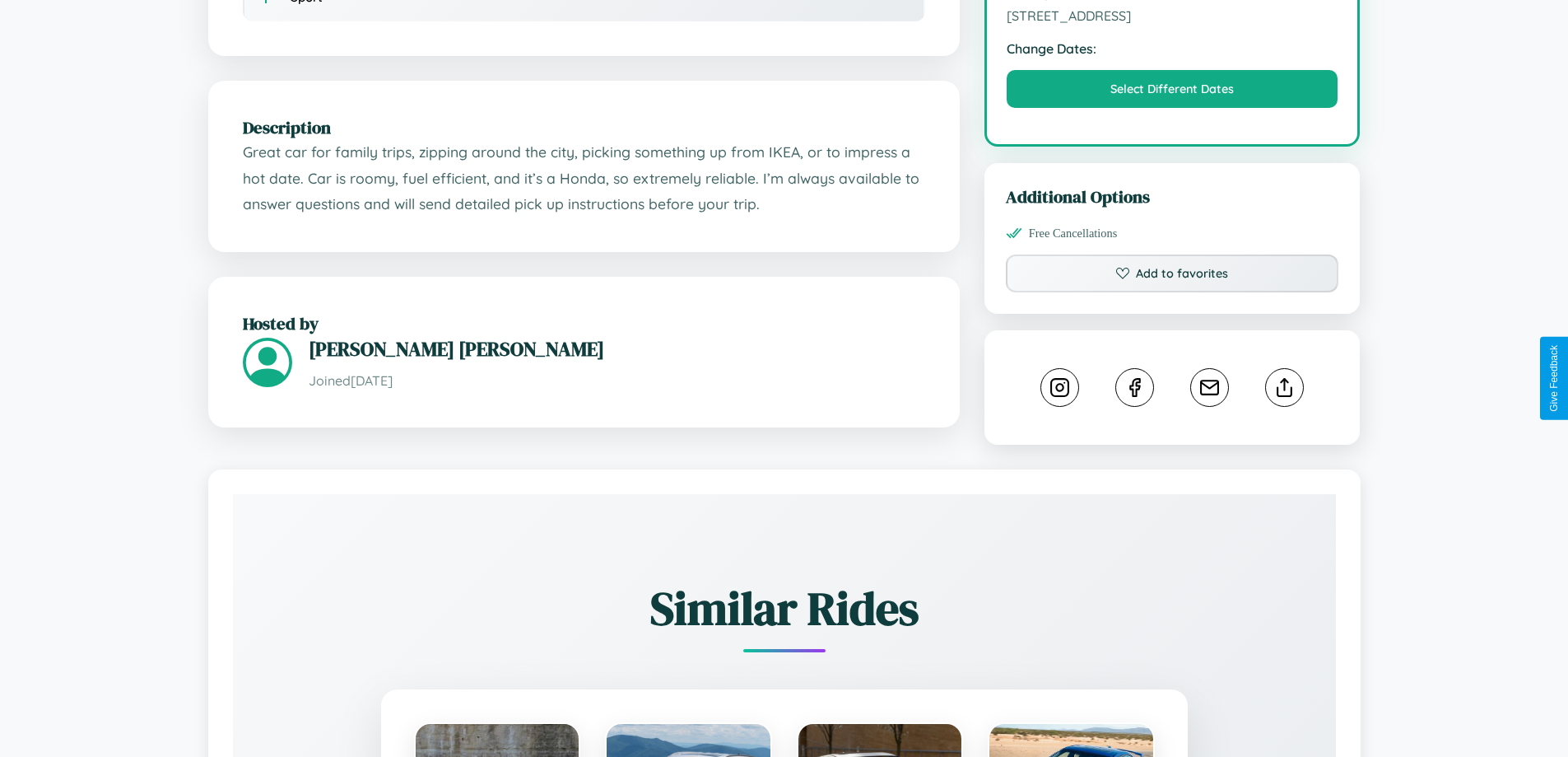
scroll to position [541, 0]
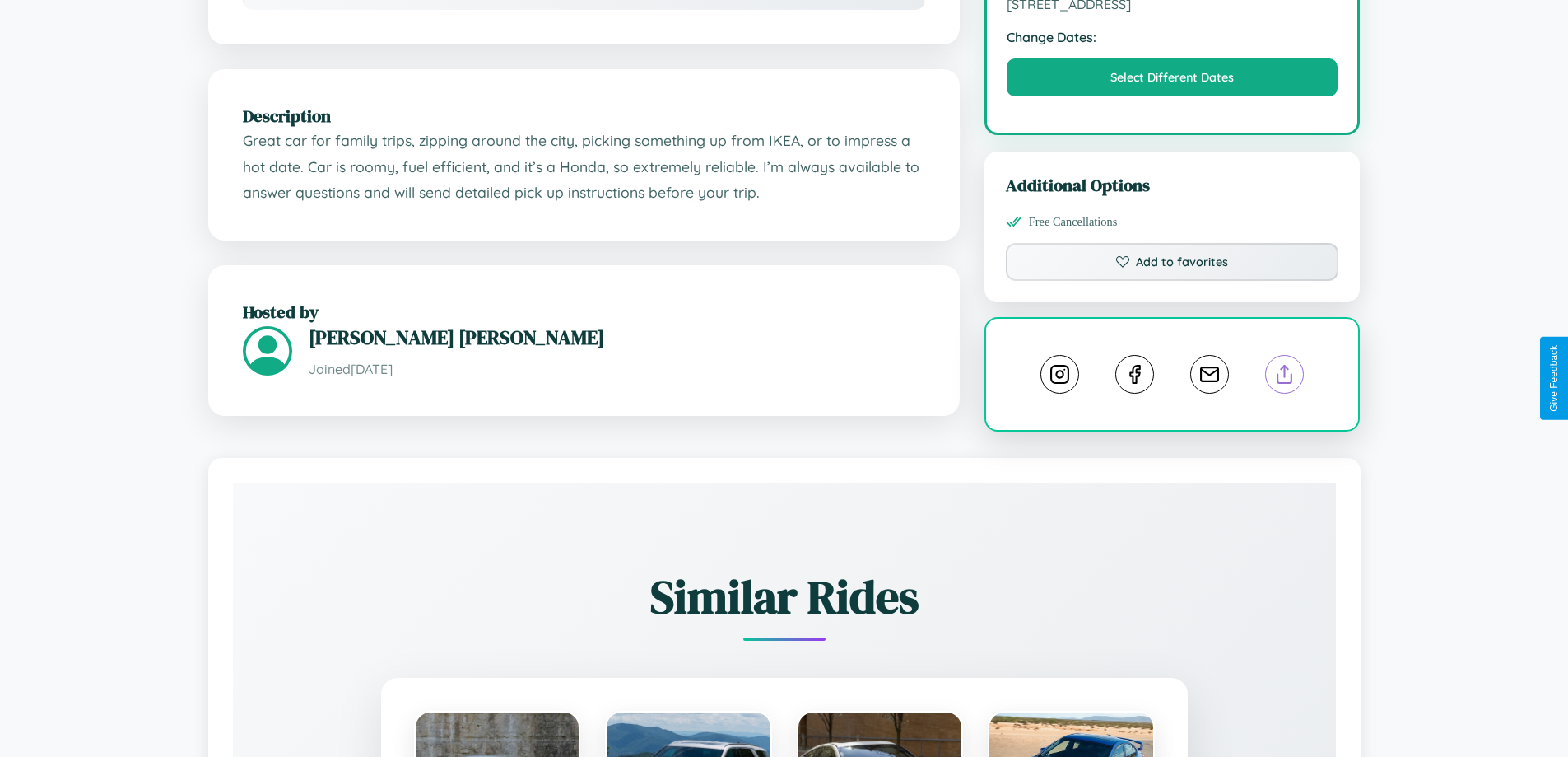
click at [1285, 378] on line at bounding box center [1285, 372] width 0 height 11
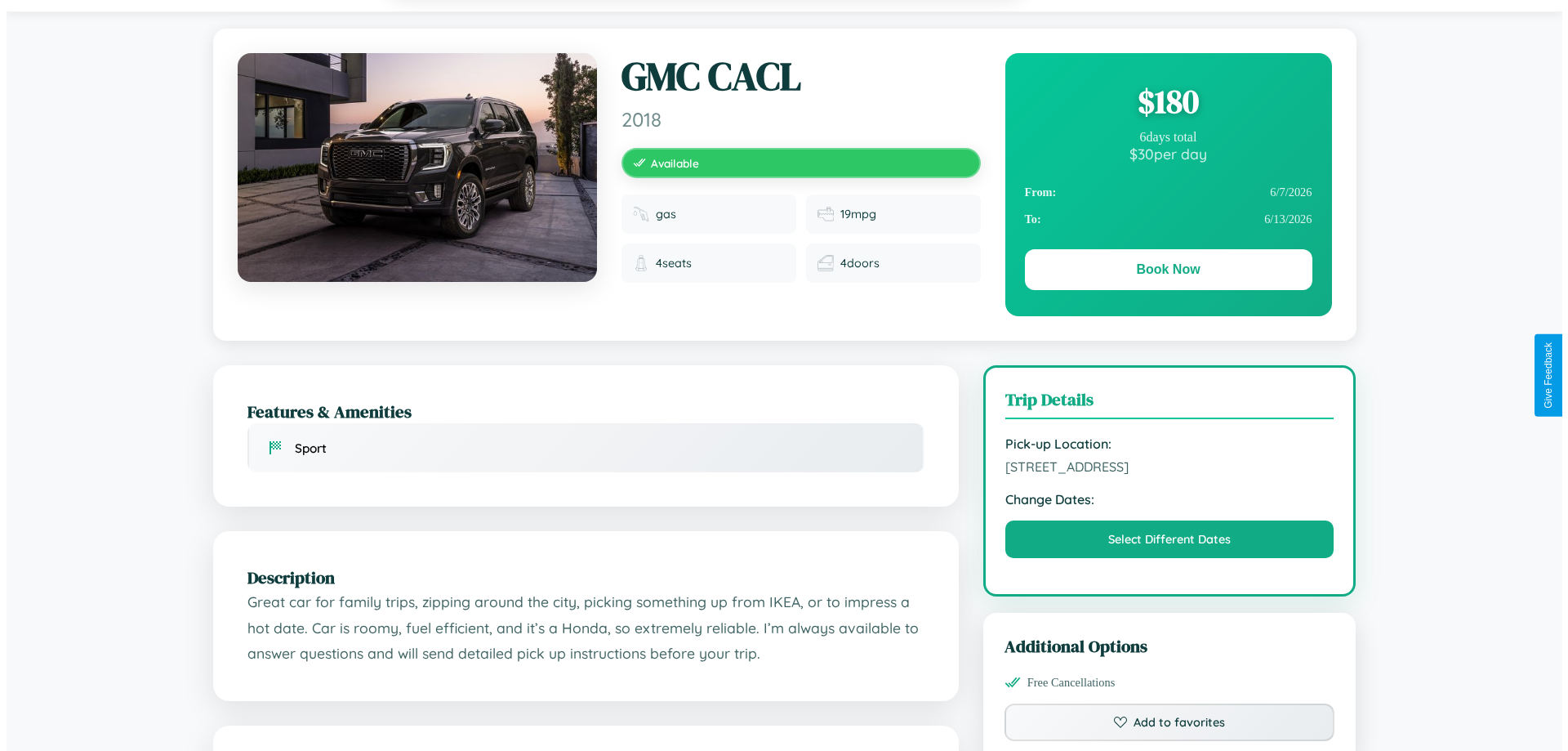
scroll to position [0, 0]
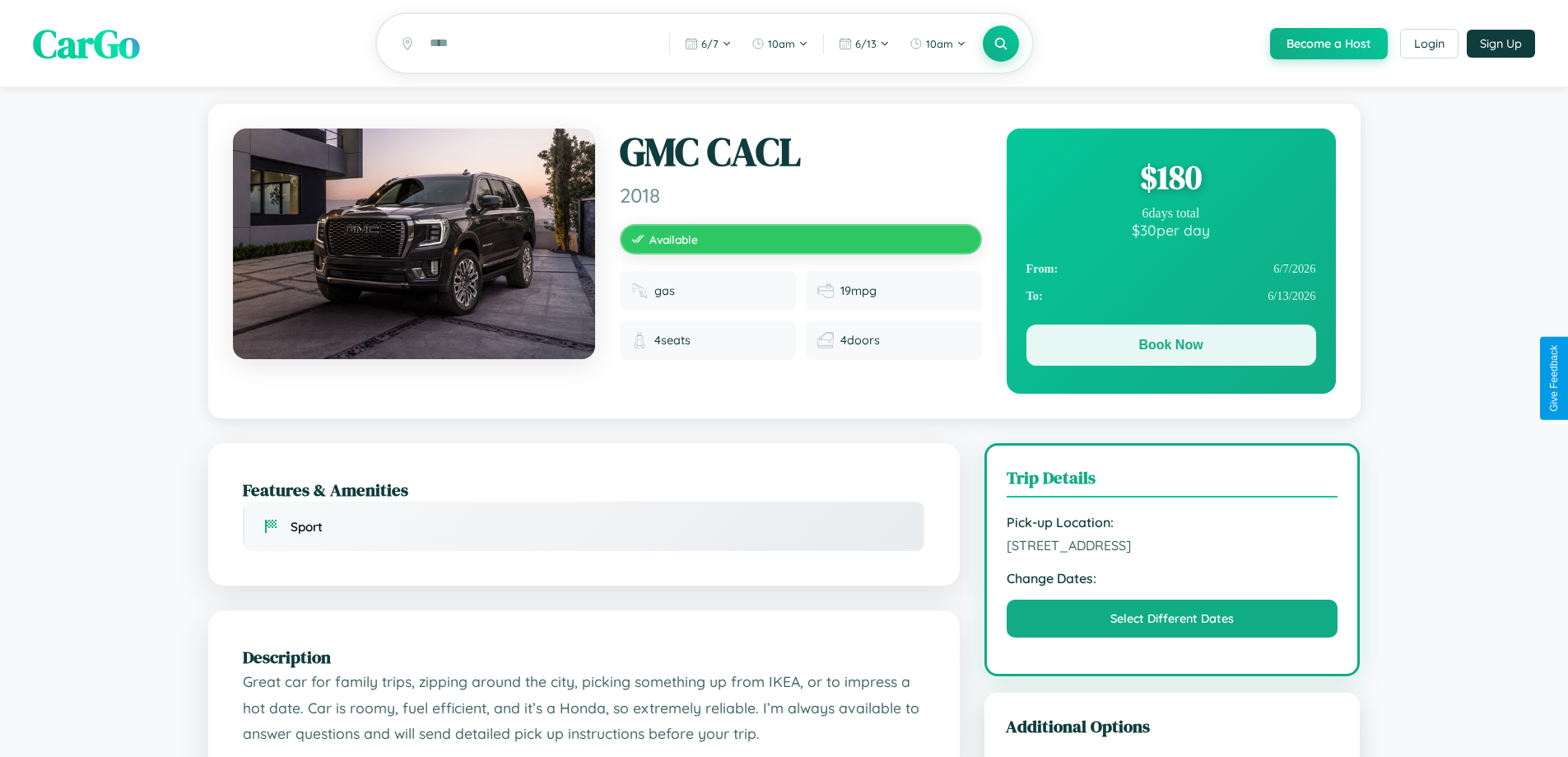
click at [1171, 348] on button "Book Now" at bounding box center [1171, 344] width 290 height 41
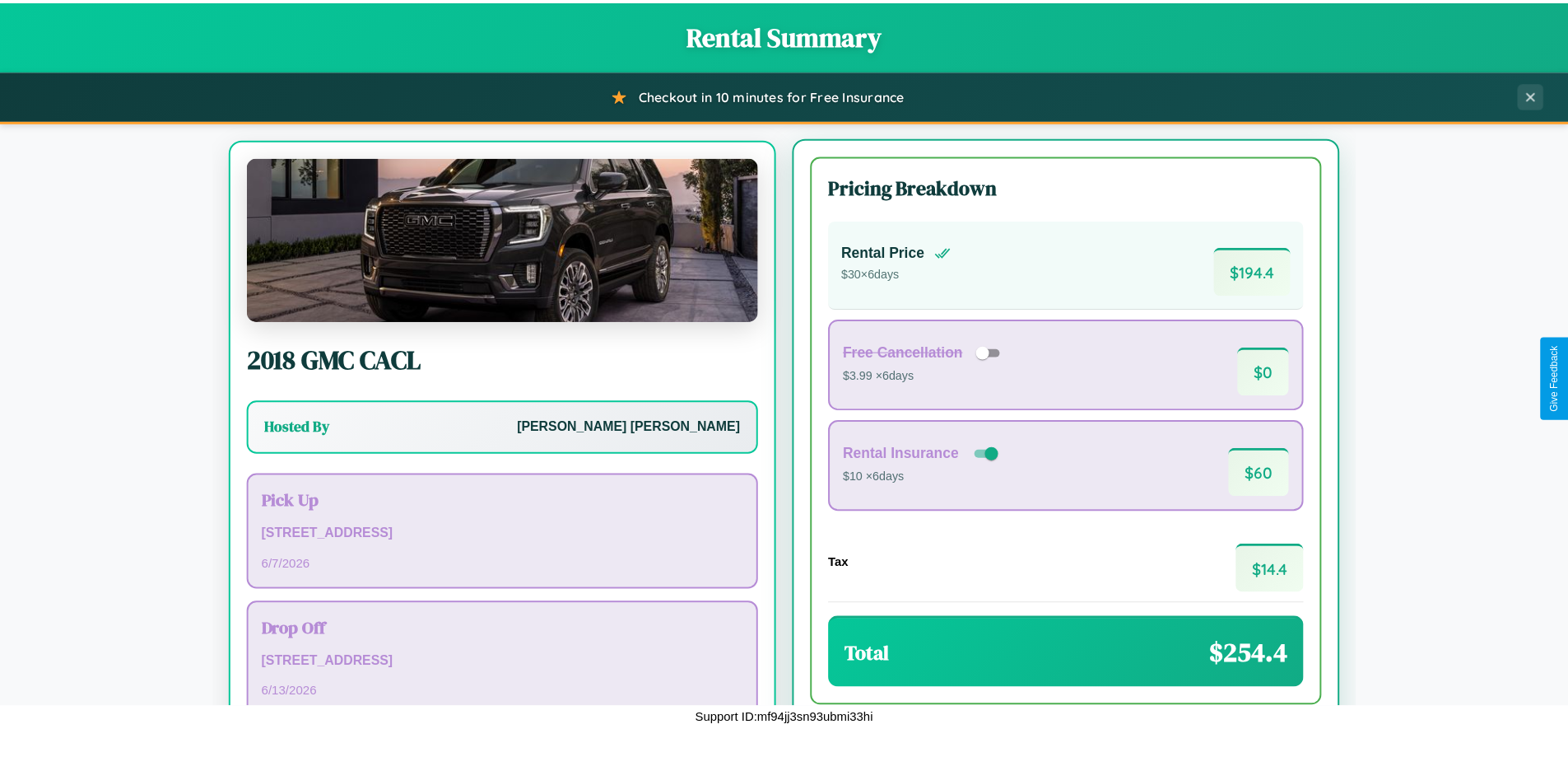
scroll to position [76, 0]
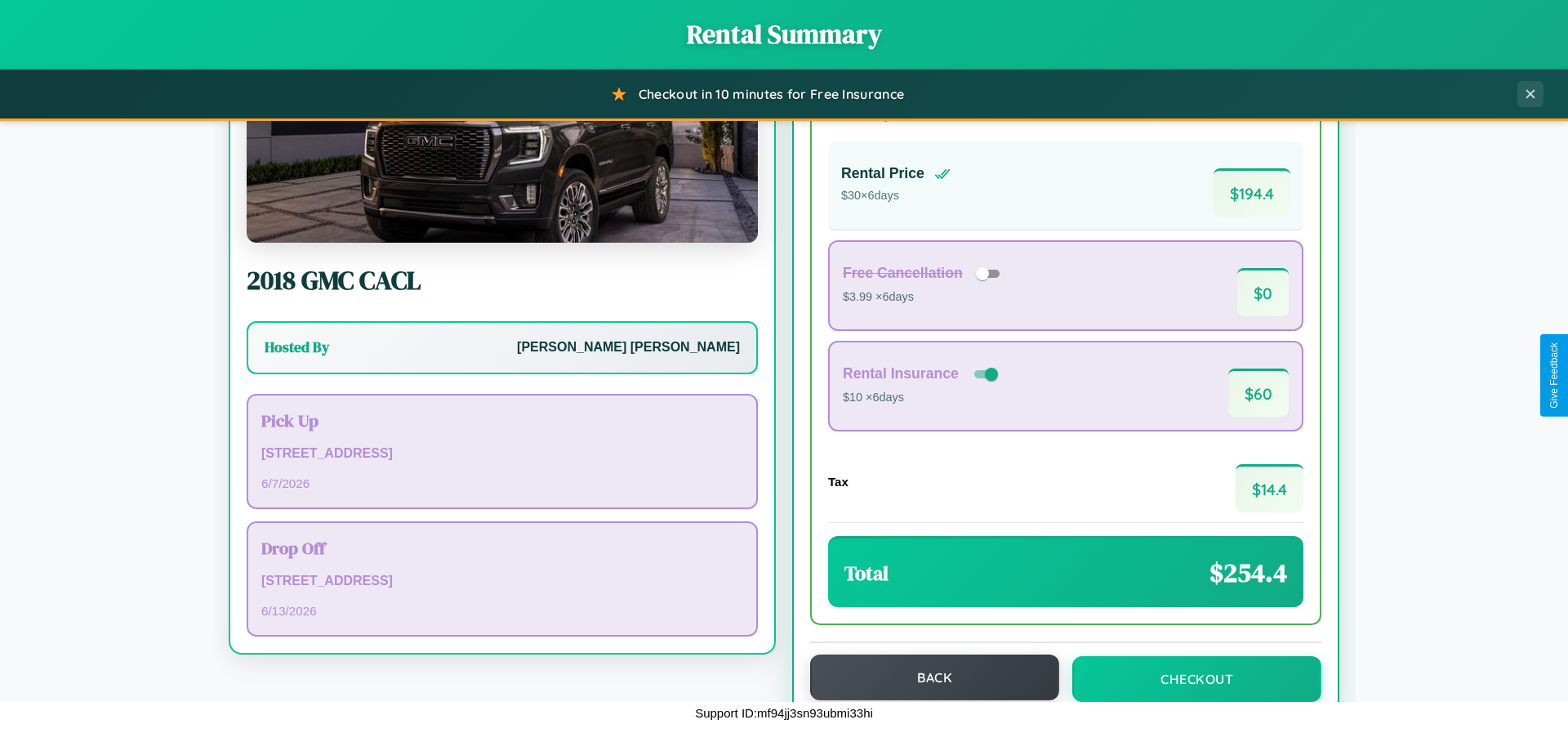
click at [927, 677] on button "Back" at bounding box center [935, 677] width 249 height 46
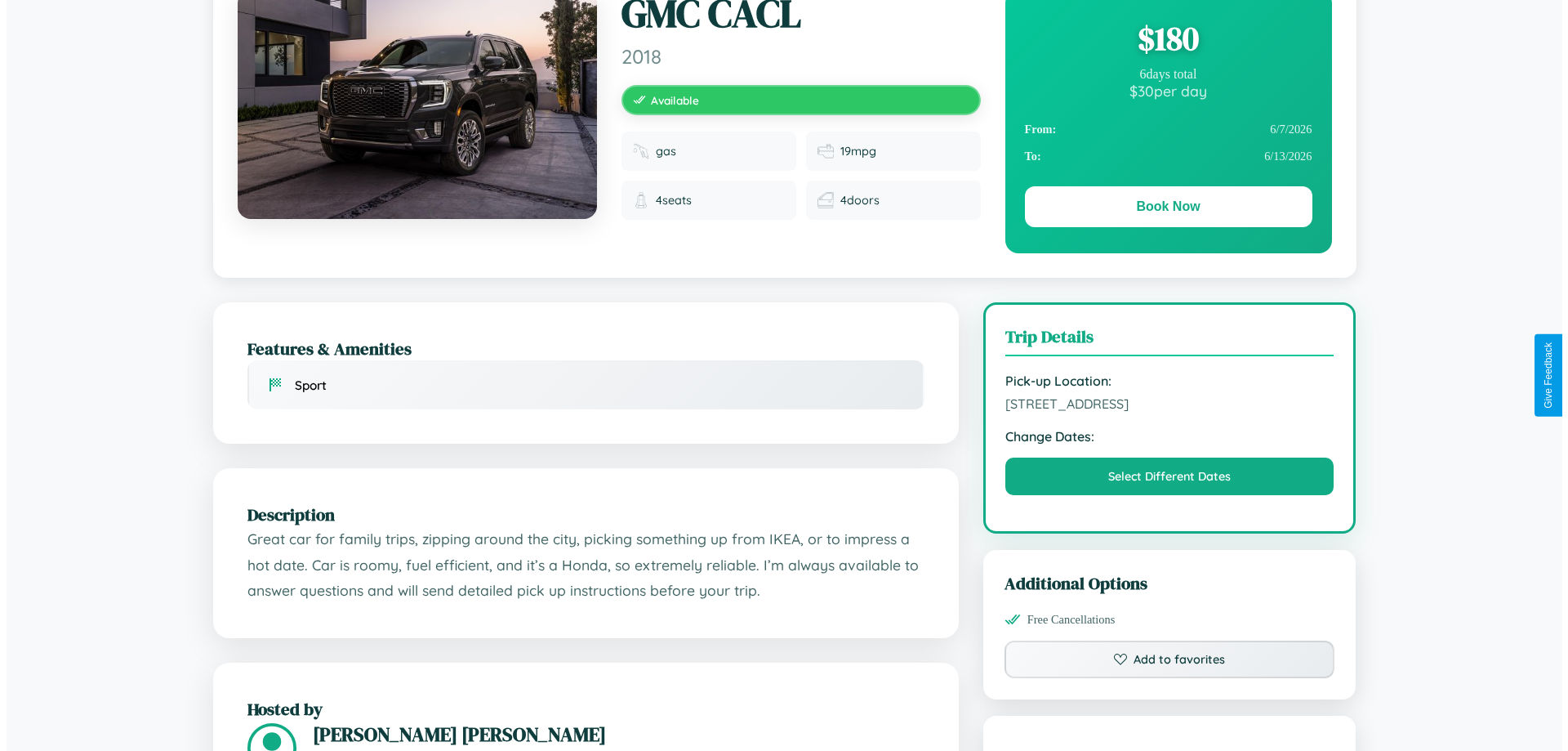
scroll to position [424, 0]
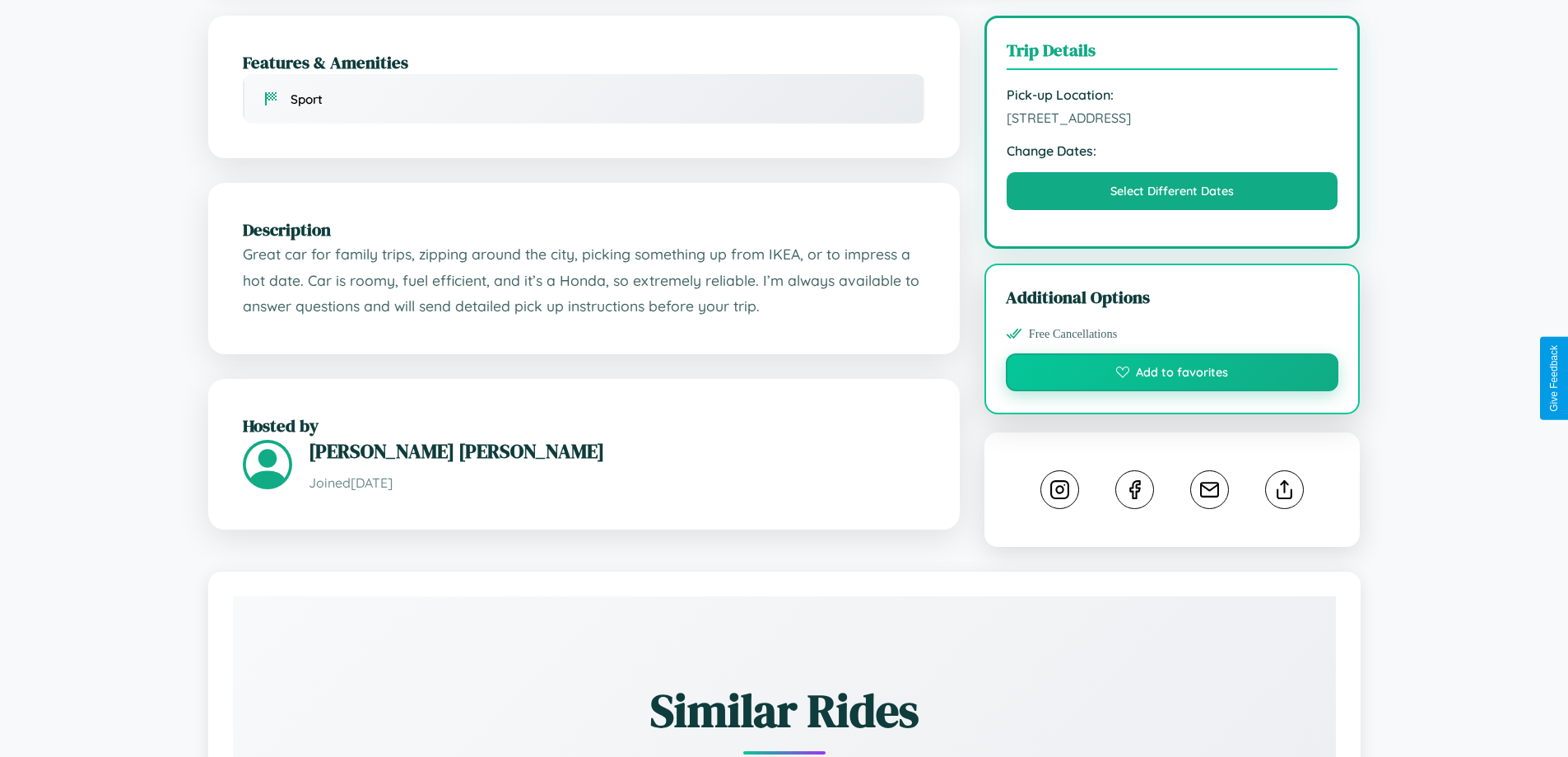
click at [1172, 378] on button "Add to favorites" at bounding box center [1172, 373] width 333 height 38
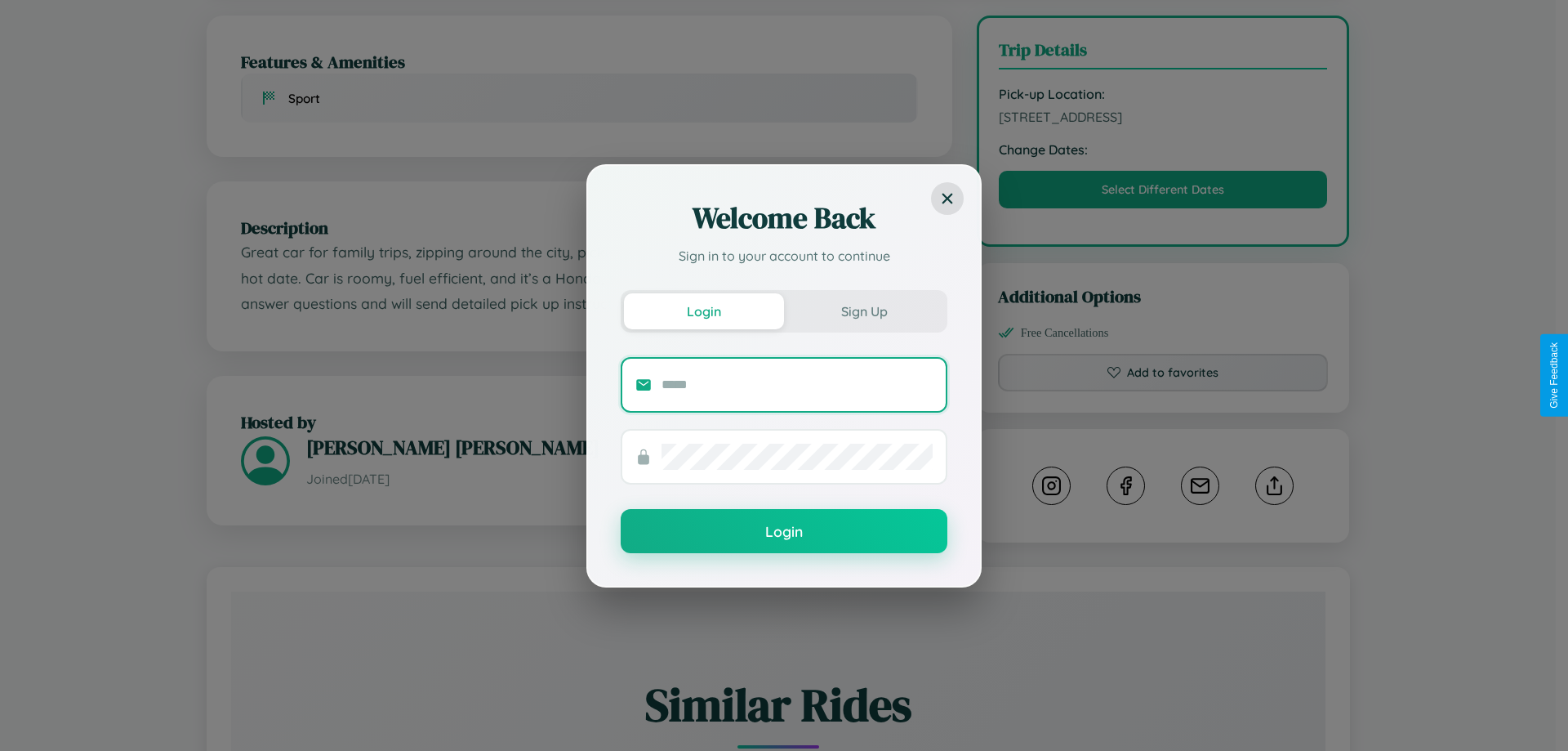
click at [797, 384] on input "text" at bounding box center [797, 385] width 271 height 27
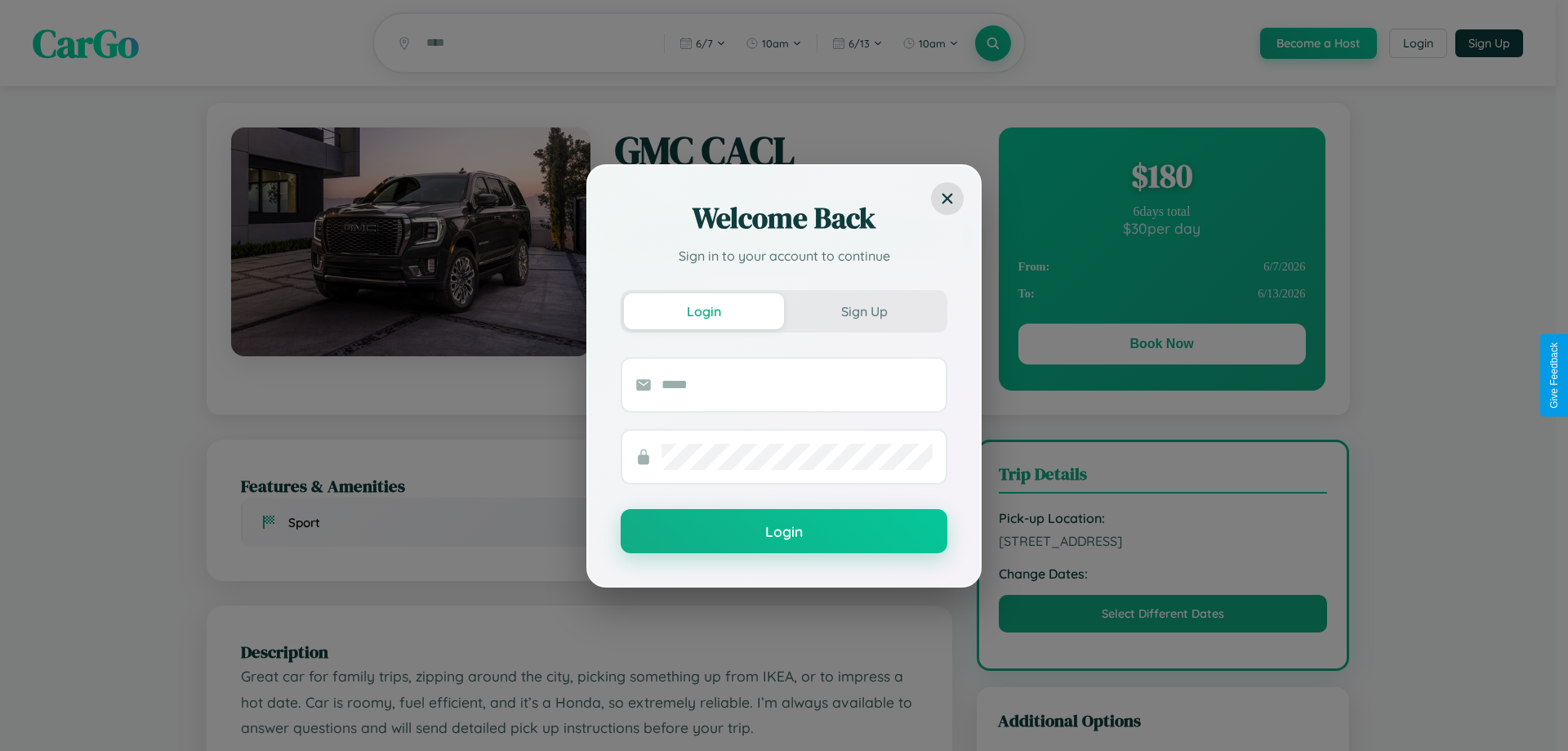
click at [1161, 178] on div "Welcome Back Sign in to your account to continue Login Sign Up Login" at bounding box center [784, 376] width 1568 height 751
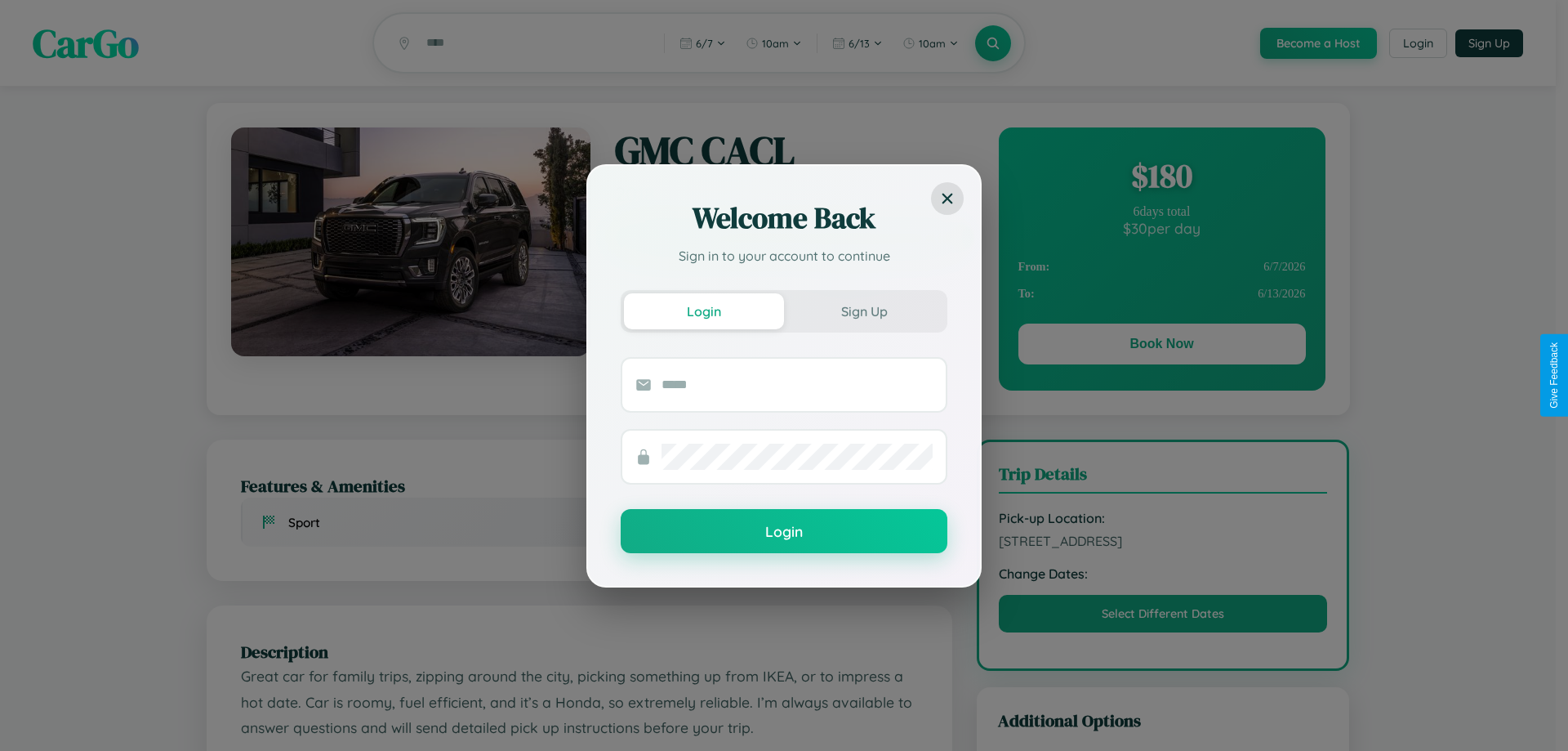
click at [1161, 178] on div "Welcome Back Sign in to your account to continue Login Sign Up Login" at bounding box center [784, 376] width 1568 height 751
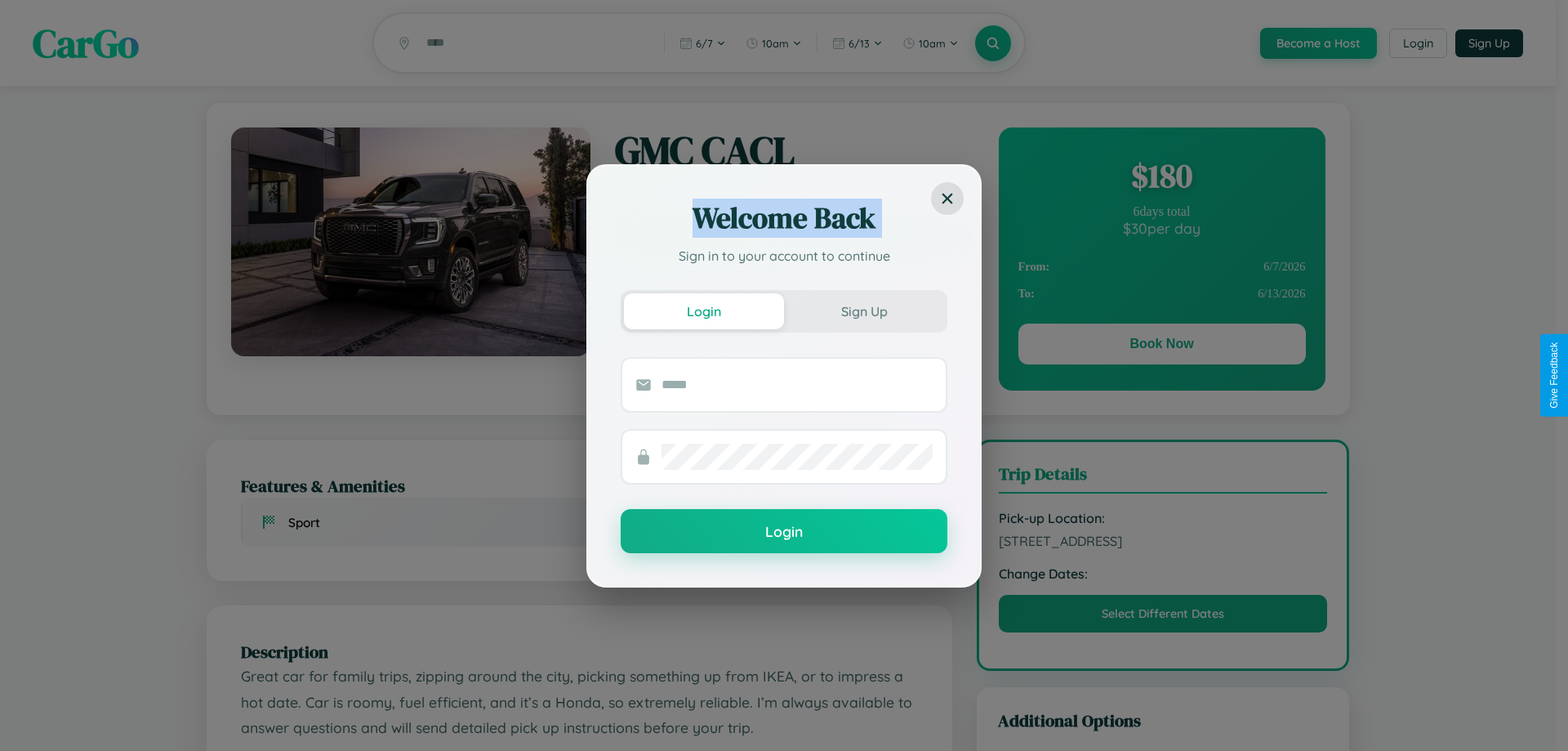
click at [1161, 178] on div "Welcome Back Sign in to your account to continue Login Sign Up Login" at bounding box center [784, 376] width 1568 height 751
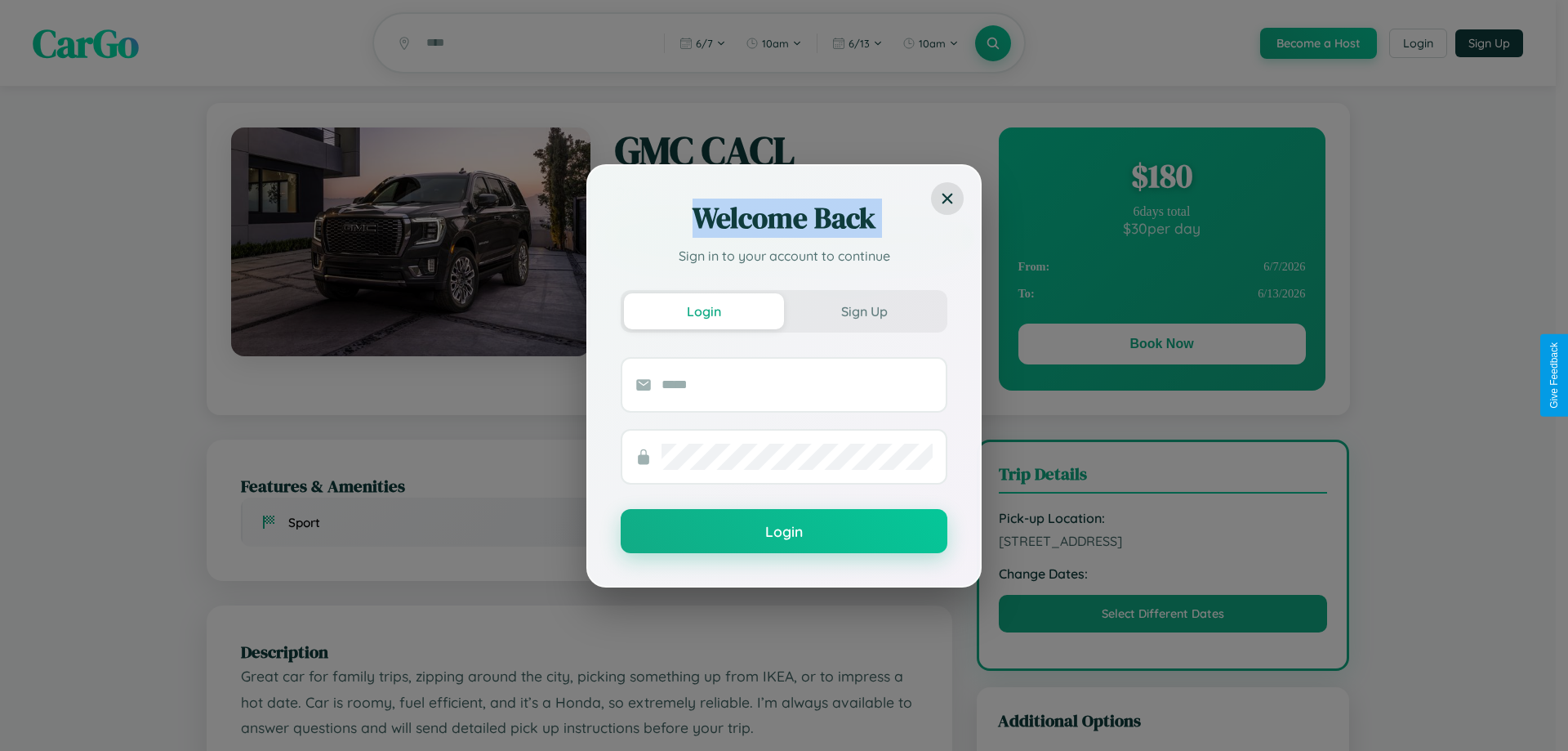
click at [1161, 178] on div "Welcome Back Sign in to your account to continue Login Sign Up Login" at bounding box center [784, 376] width 1568 height 751
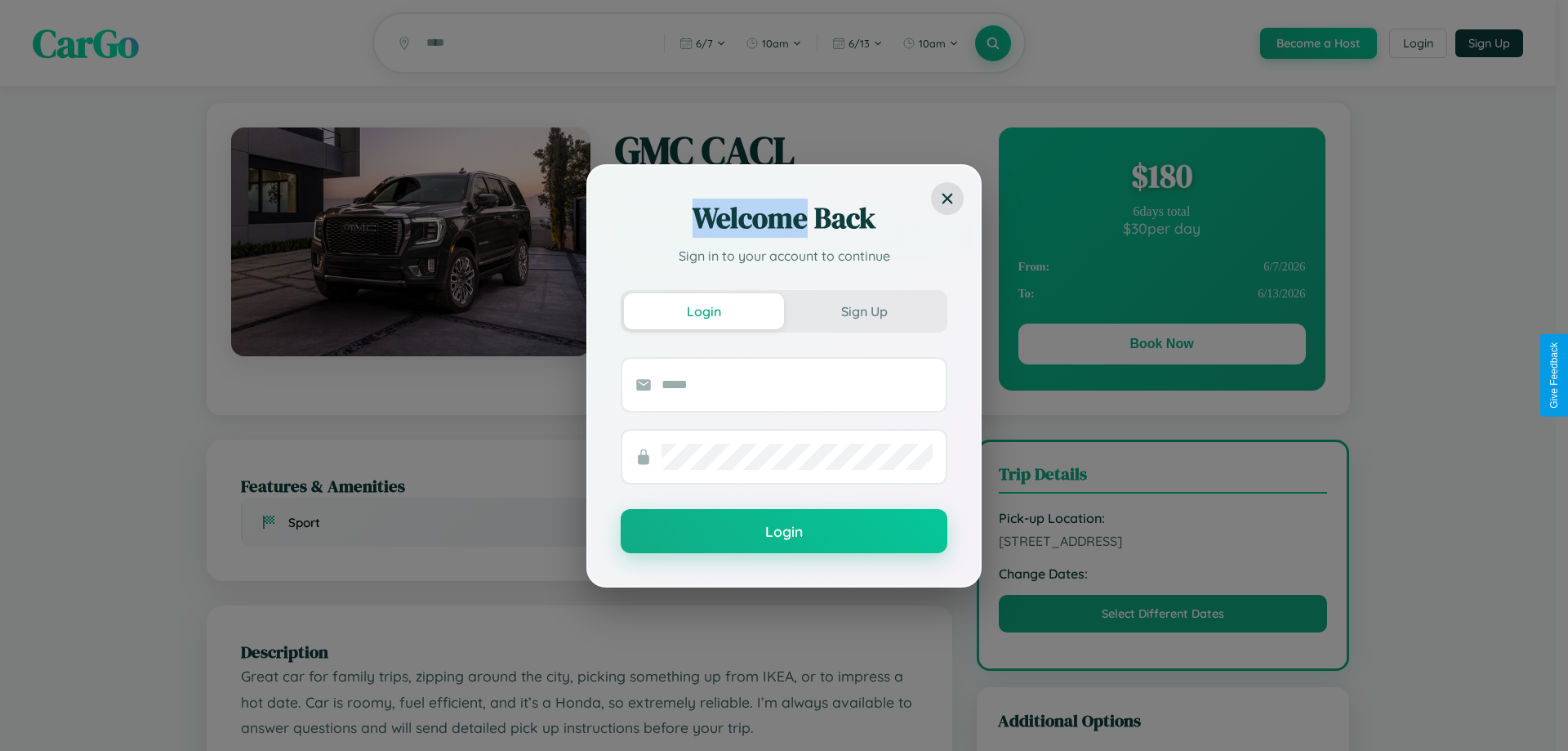
click at [1161, 178] on div "Welcome Back Sign in to your account to continue Login Sign Up Login" at bounding box center [784, 376] width 1568 height 751
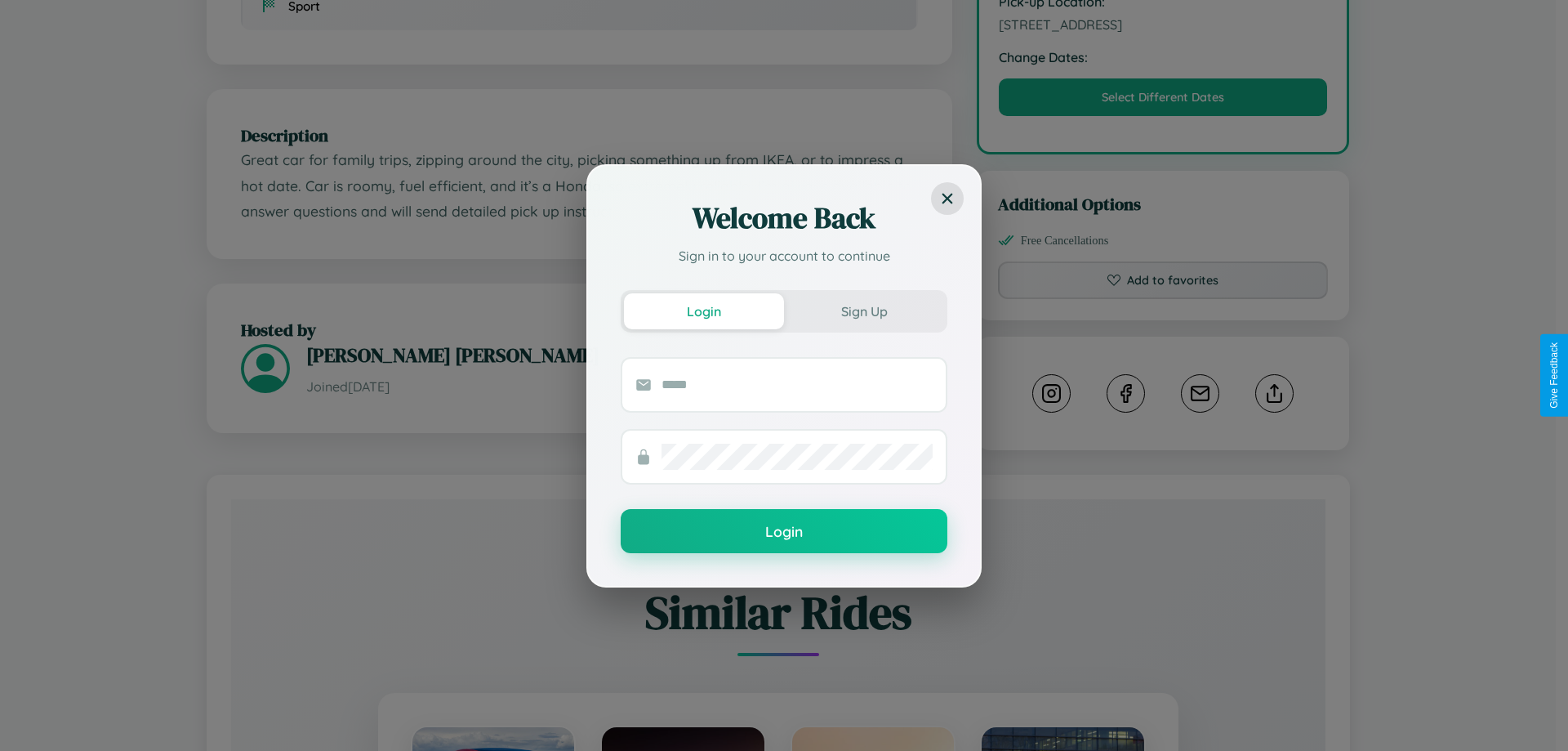
scroll to position [909, 0]
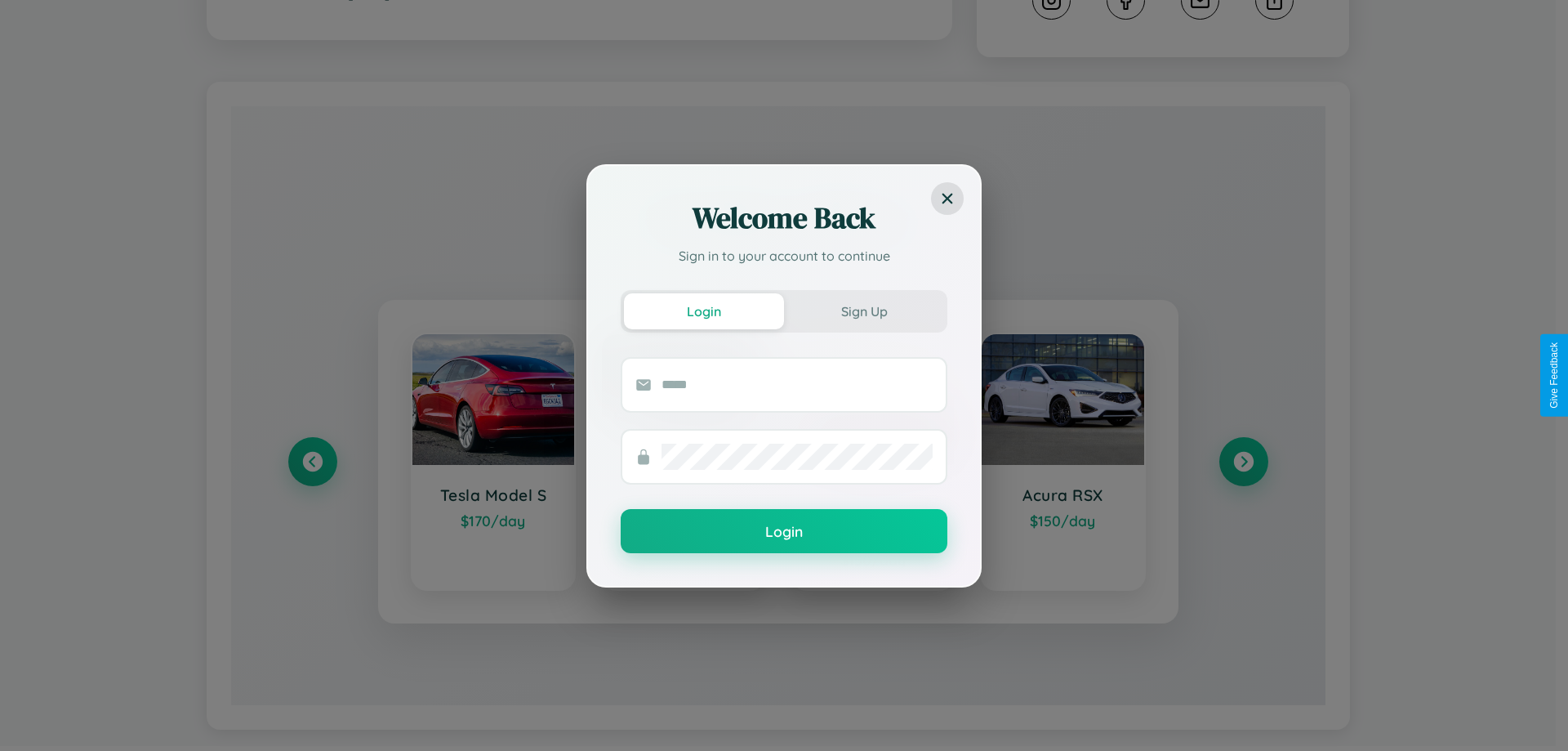
click at [1243, 454] on div "Welcome Back Sign in to your account to continue Login Sign Up Login" at bounding box center [784, 376] width 1568 height 751
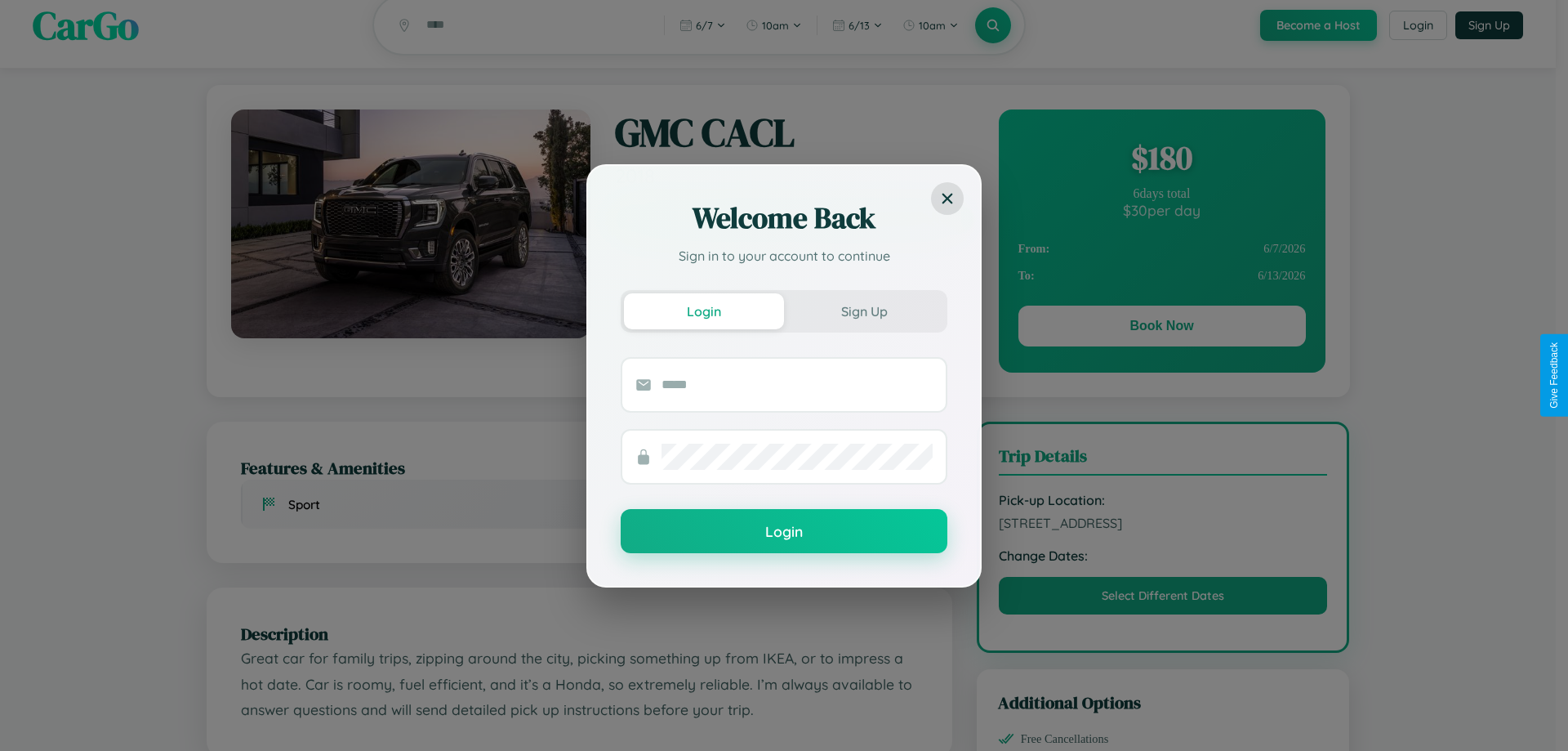
scroll to position [0, 0]
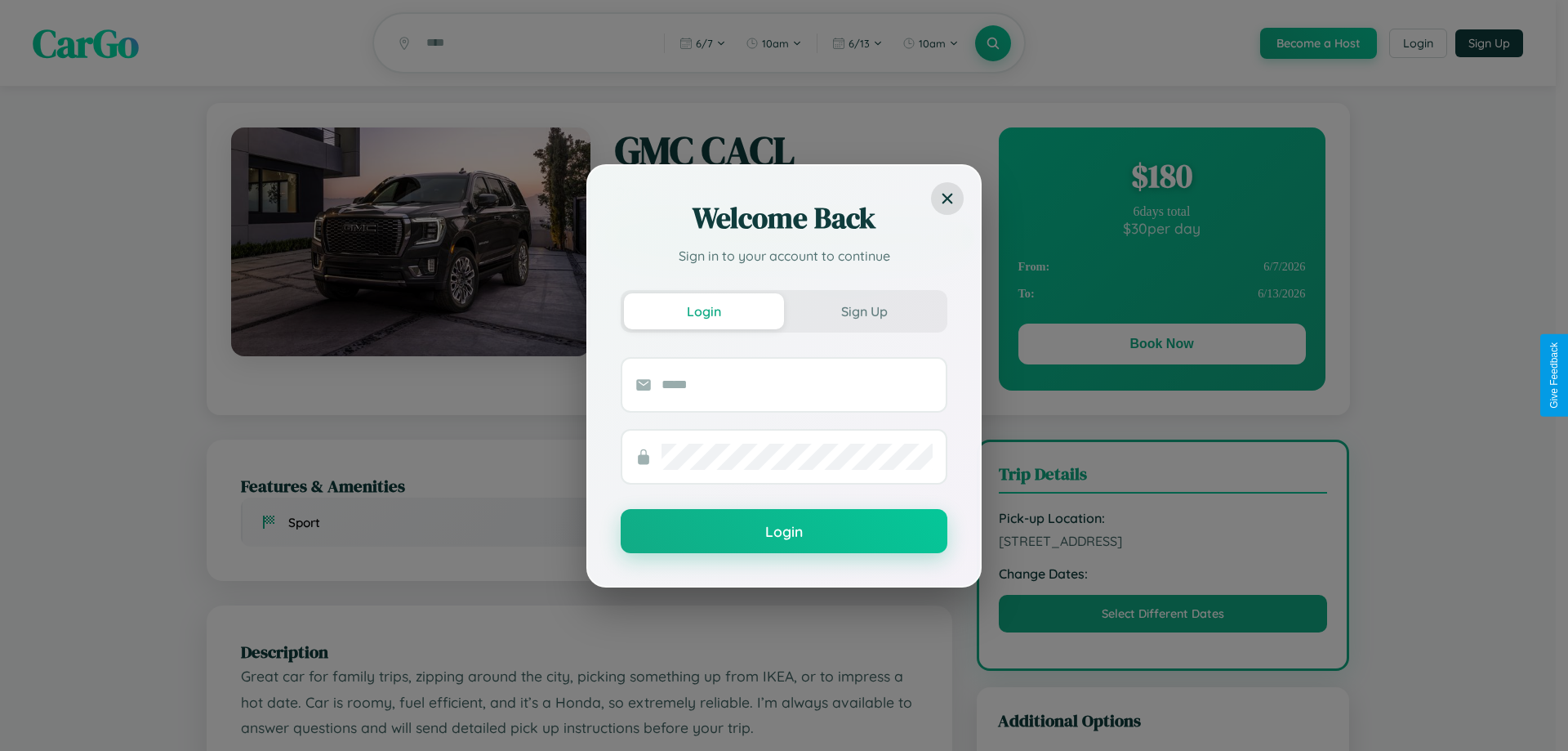
click at [1161, 346] on div "Welcome Back Sign in to your account to continue Login Sign Up Login" at bounding box center [784, 376] width 1568 height 751
